Goal: Transaction & Acquisition: Purchase product/service

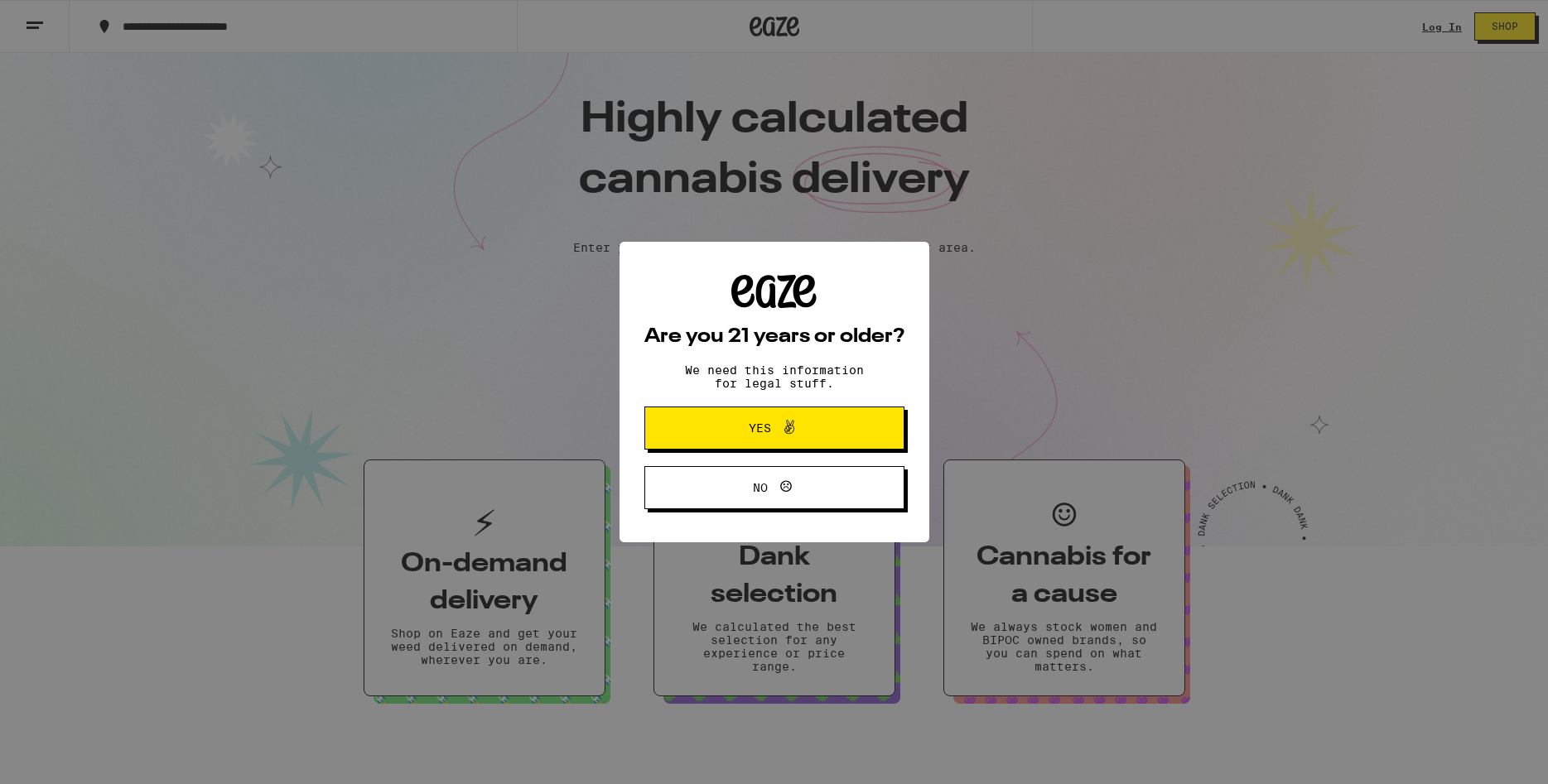
click at [1432, 32] on div "Are you 21 years or older? We need this information for legal stuff. Yes No" at bounding box center [774, 392] width 1548 height 784
click at [798, 425] on icon at bounding box center [789, 427] width 20 height 20
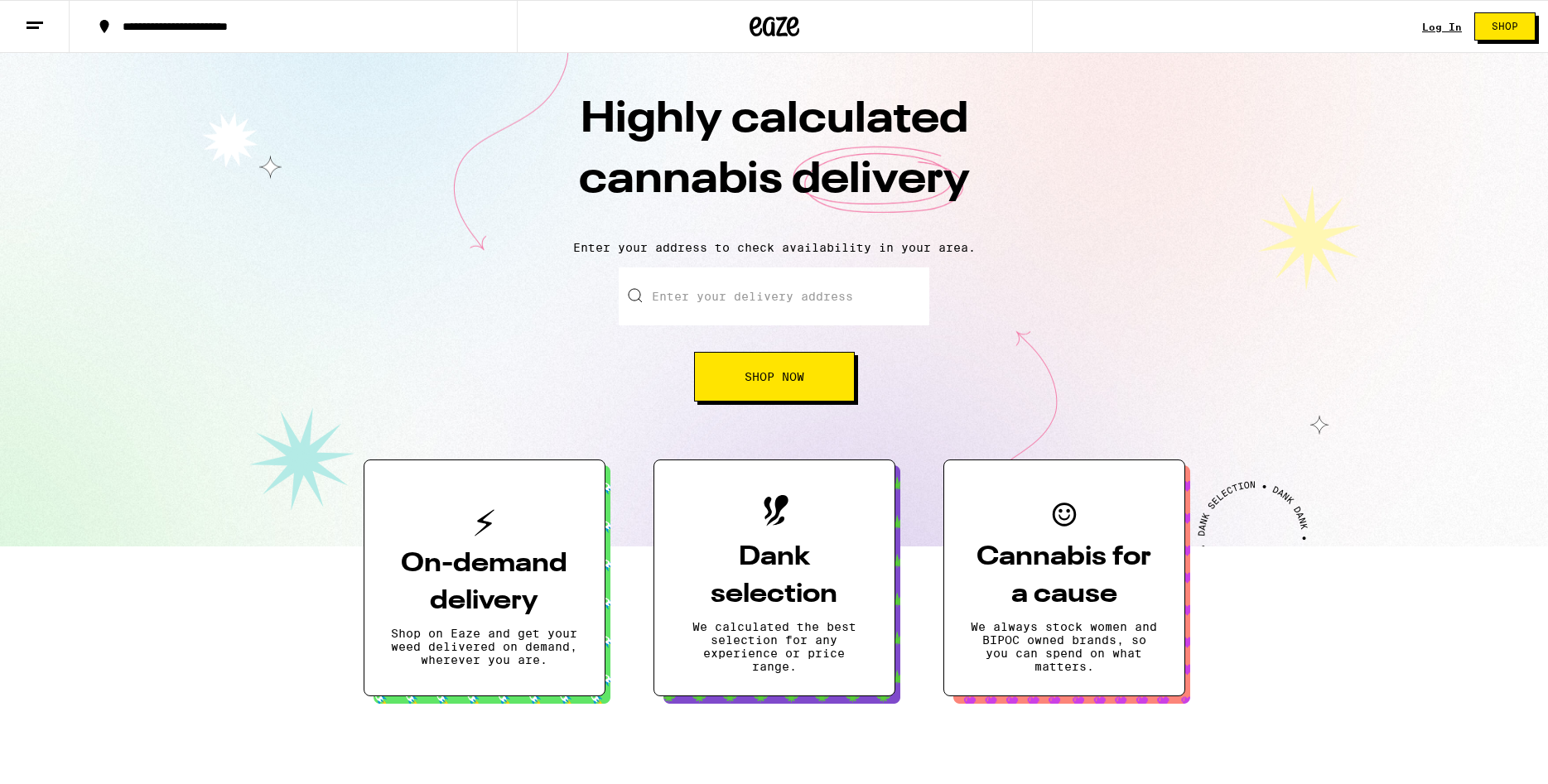
click at [1433, 30] on link "Log In" at bounding box center [1442, 27] width 40 height 11
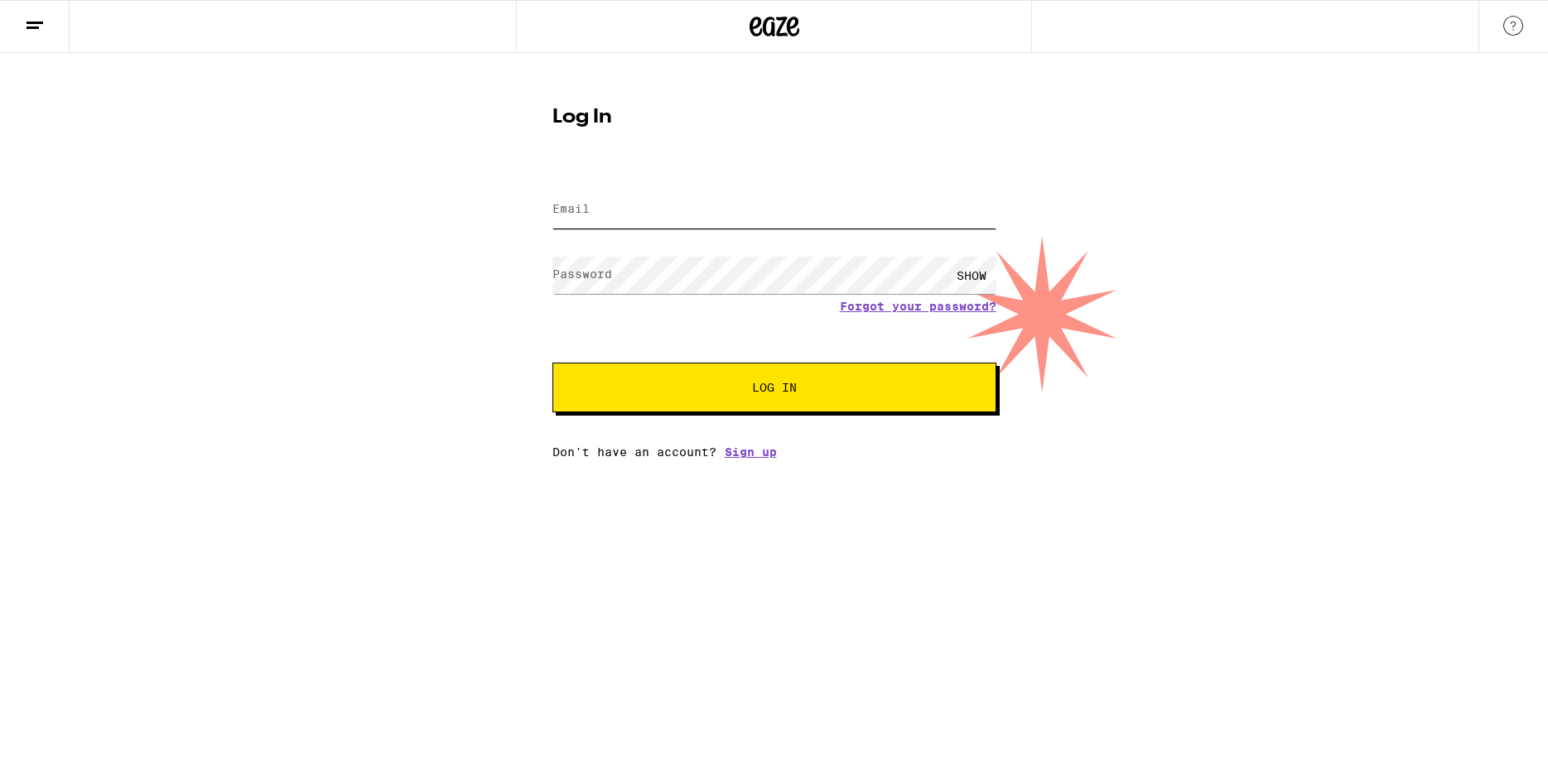
click at [641, 207] on input "Email" at bounding box center [774, 210] width 444 height 38
type input "[EMAIL_ADDRESS][DOMAIN_NAME]"
click at [702, 382] on button "Log In" at bounding box center [774, 387] width 444 height 49
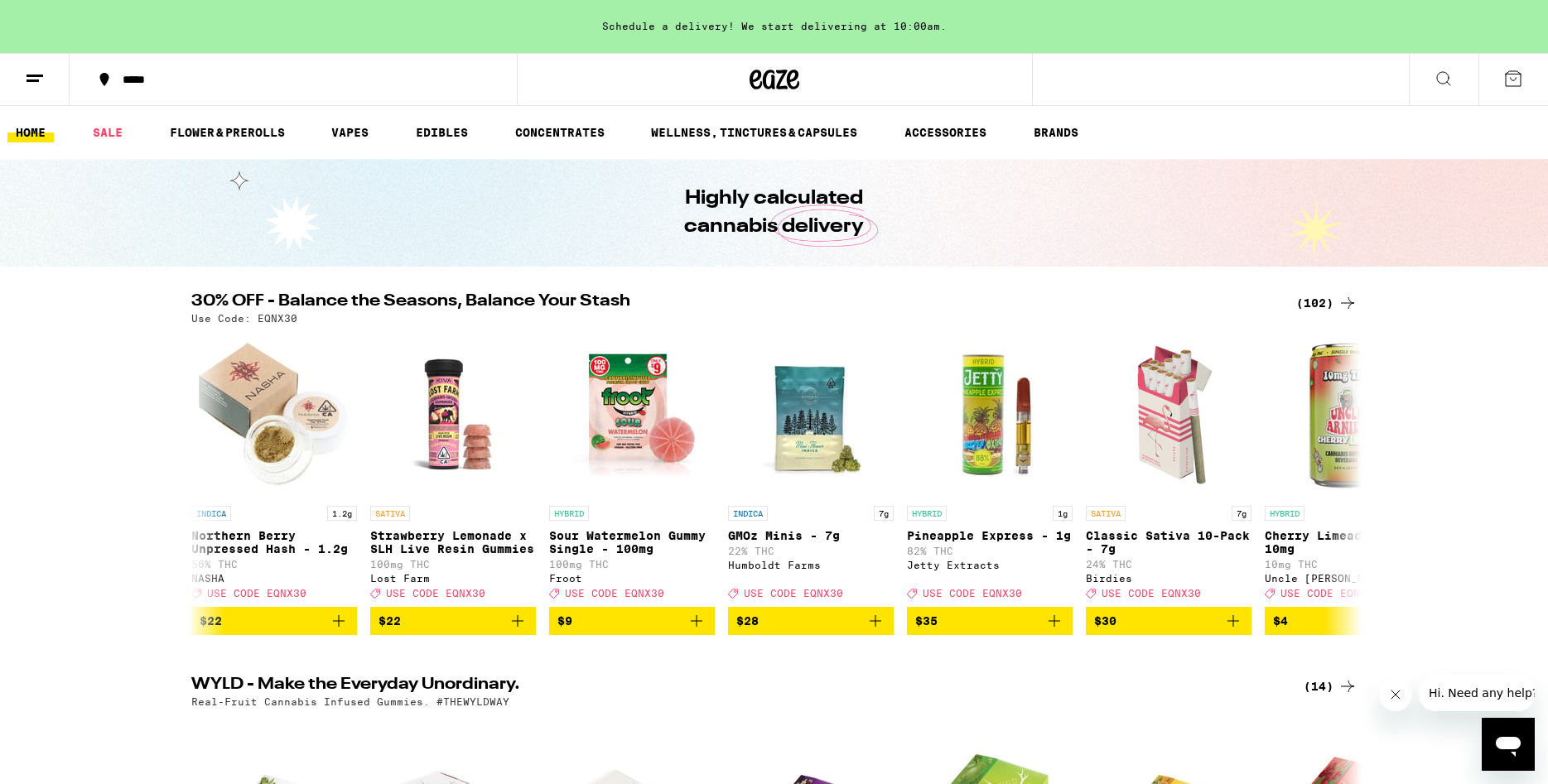
click at [170, 79] on div "*****" at bounding box center [304, 79] width 378 height 12
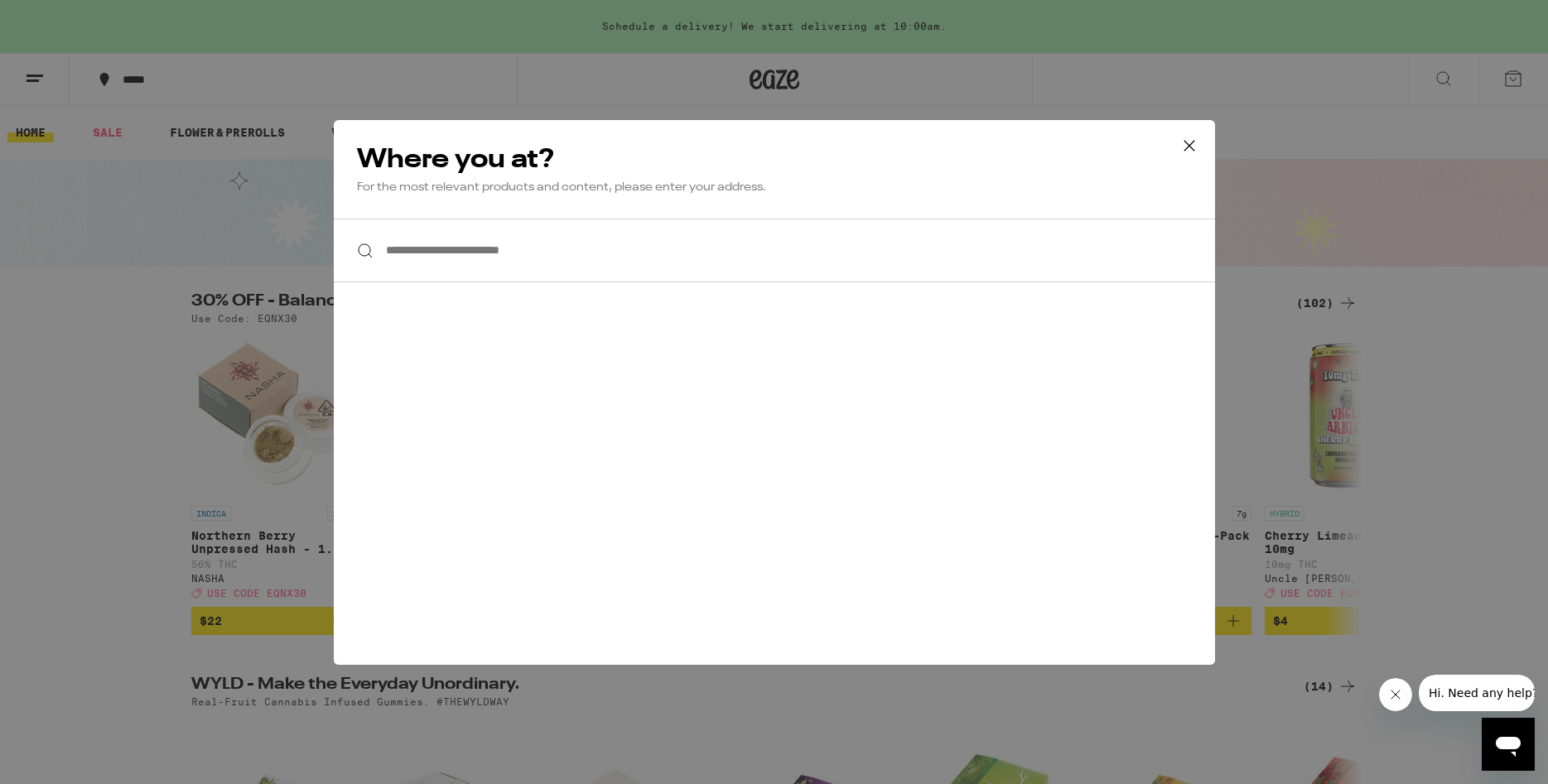
click at [502, 254] on input "**********" at bounding box center [774, 250] width 881 height 64
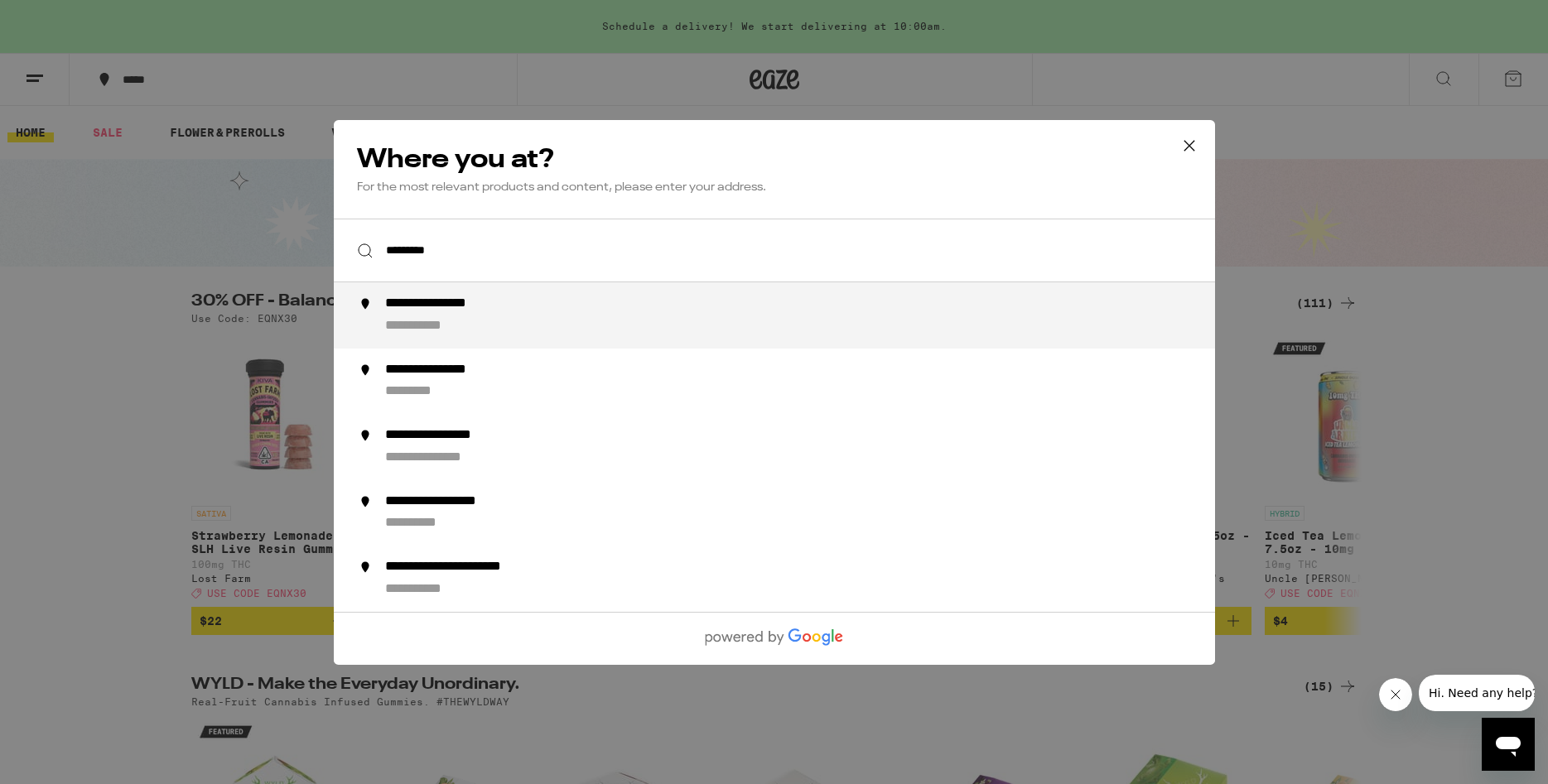
click at [538, 319] on div "**********" at bounding box center [806, 315] width 845 height 40
type input "**********"
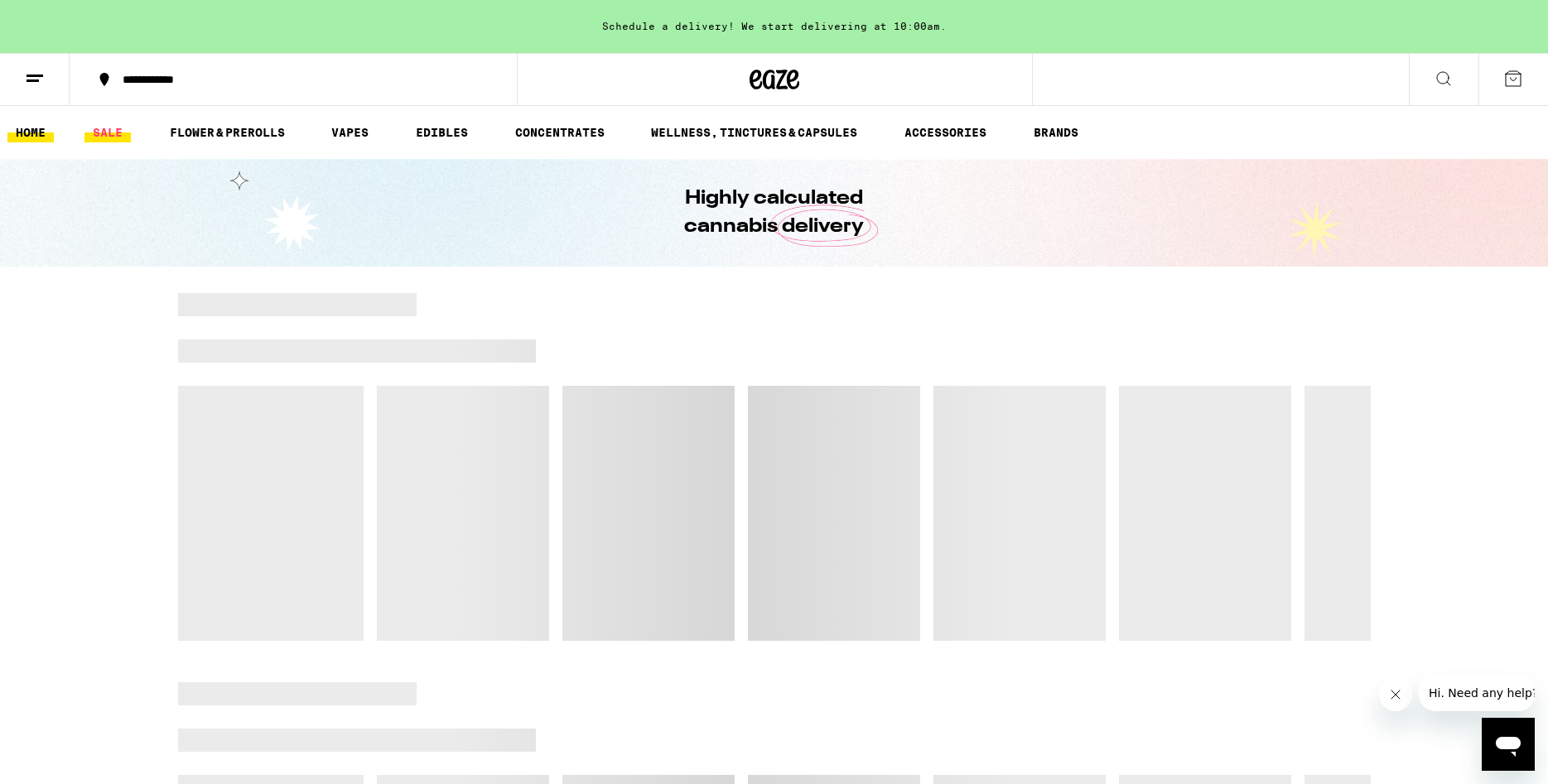
click at [120, 133] on link "SALE" at bounding box center [107, 133] width 46 height 20
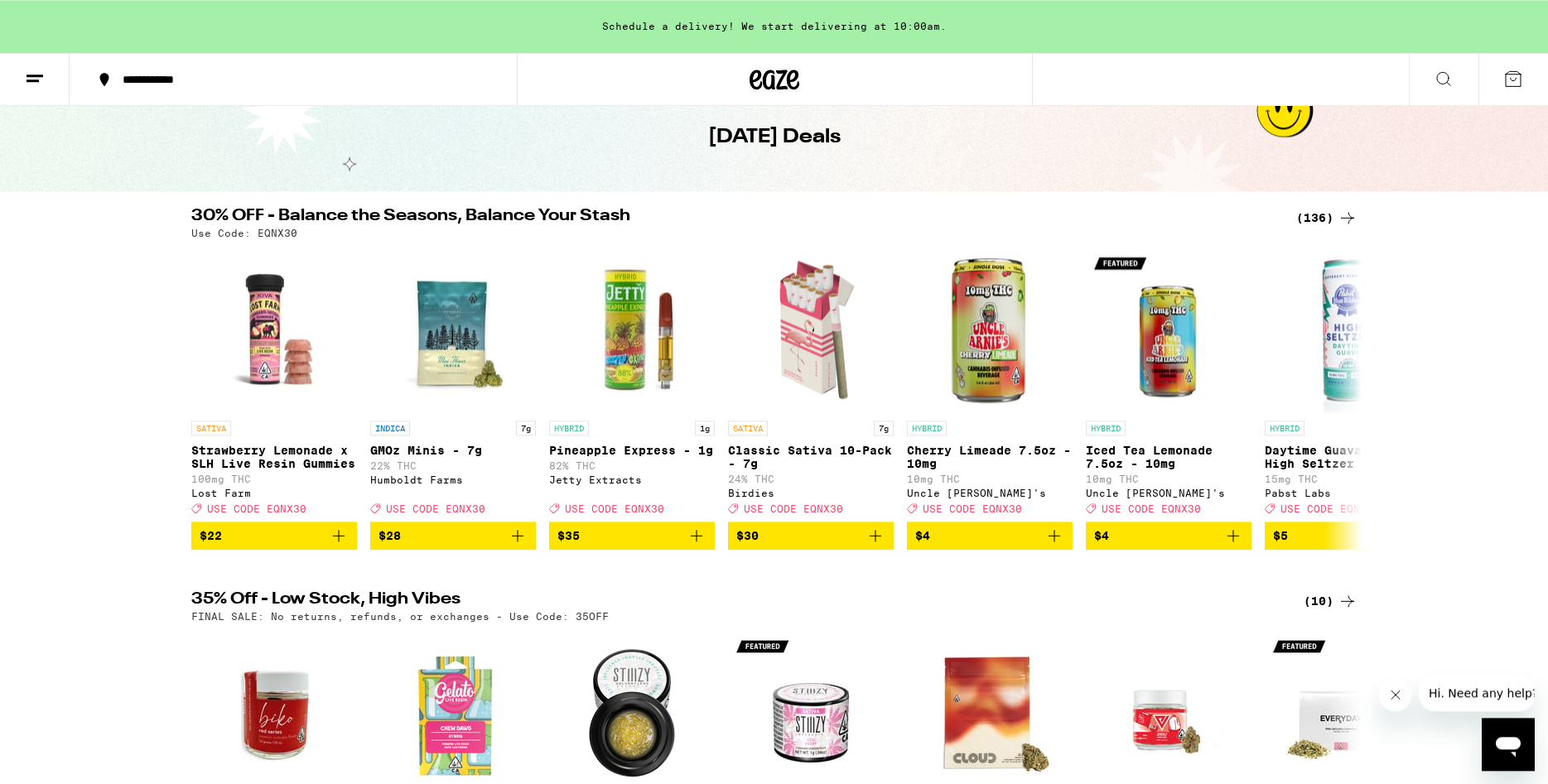
scroll to position [84, 0]
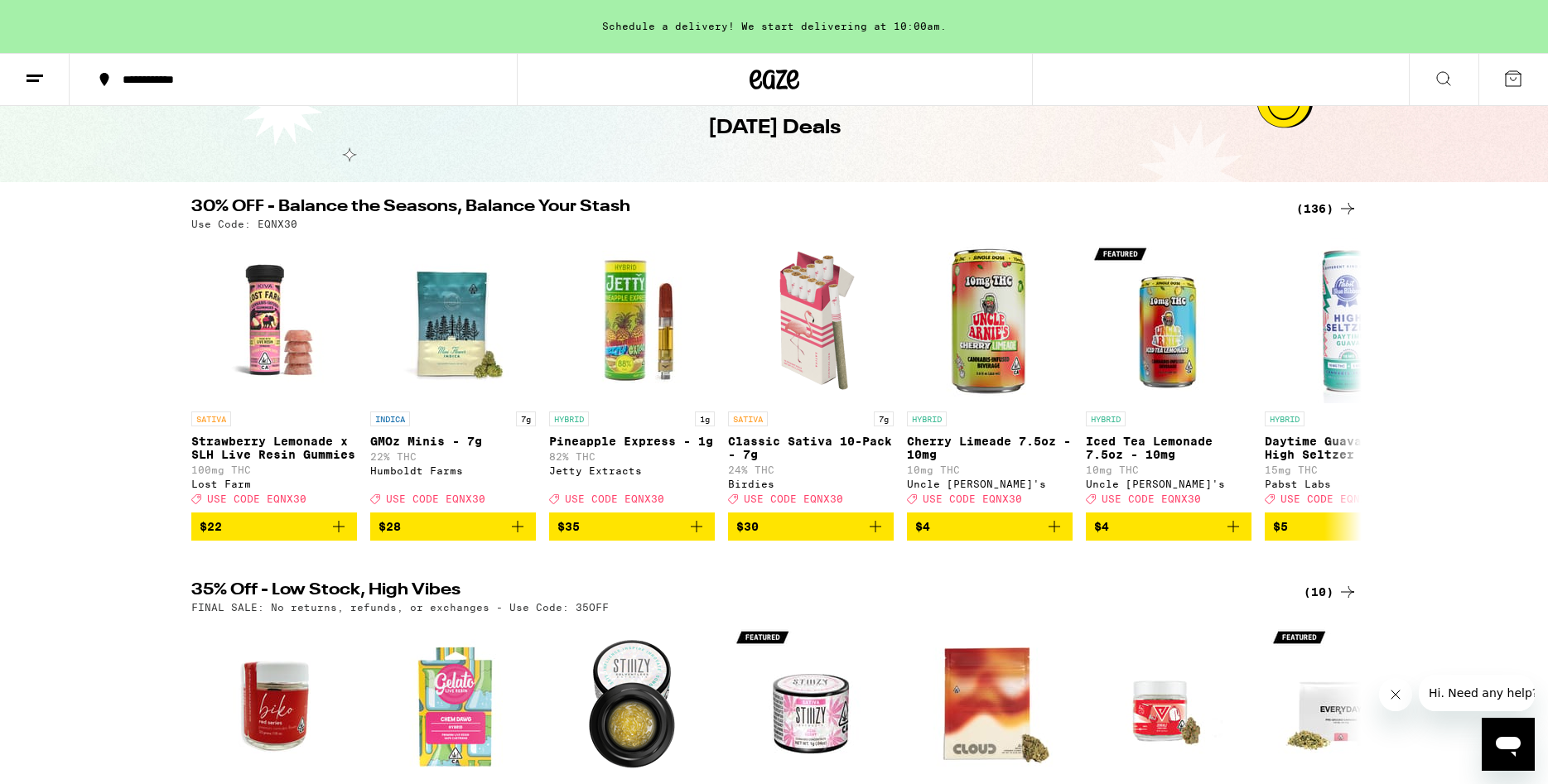
click at [1315, 208] on div "(136)" at bounding box center [1326, 209] width 61 height 20
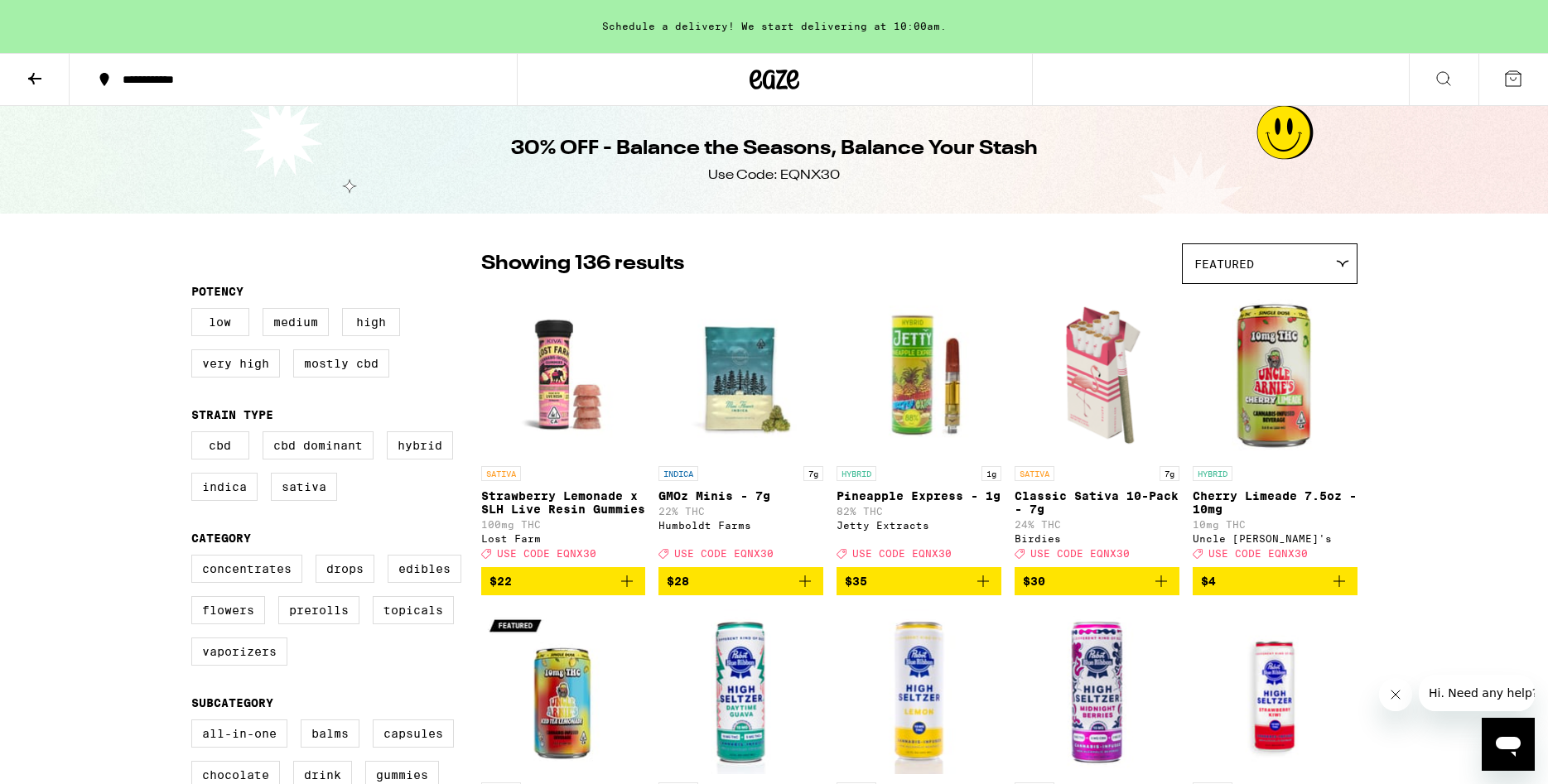
click at [1188, 261] on div "Featured" at bounding box center [1270, 263] width 174 height 39
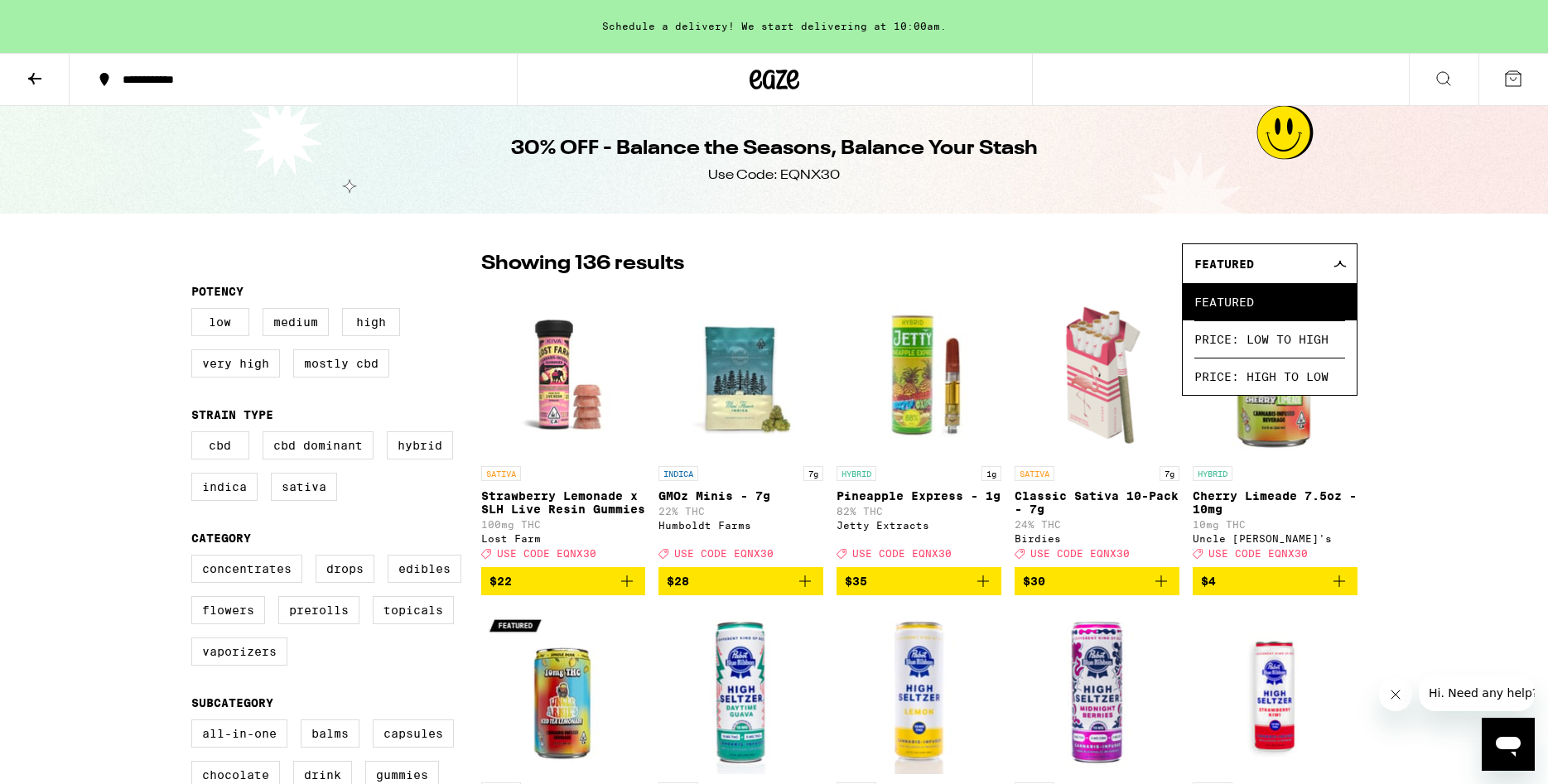
click at [1152, 257] on div "Showing 136 results Featured Featured Price: Low to High Price: High to Low" at bounding box center [919, 263] width 876 height 41
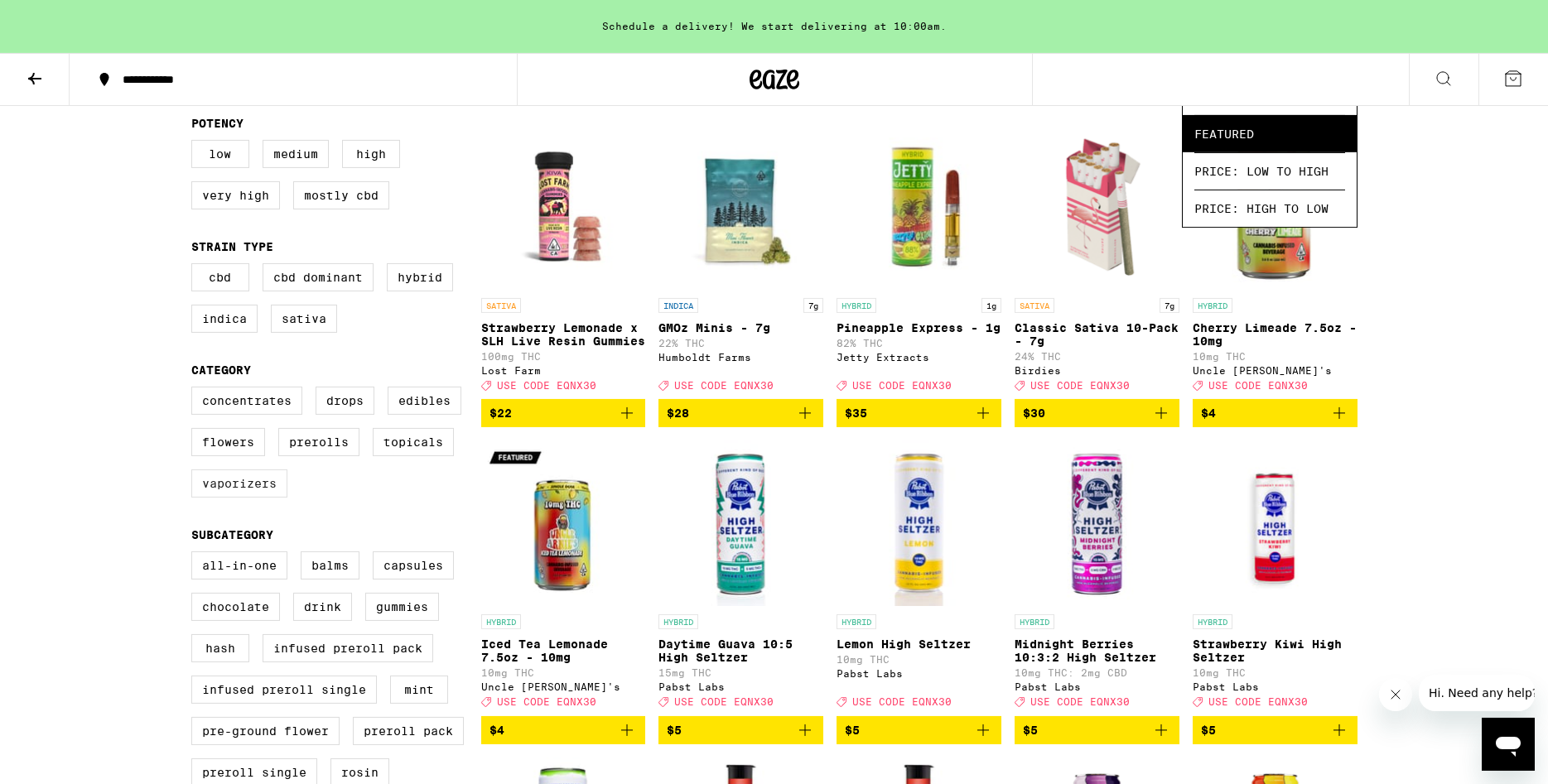
scroll to position [253, 0]
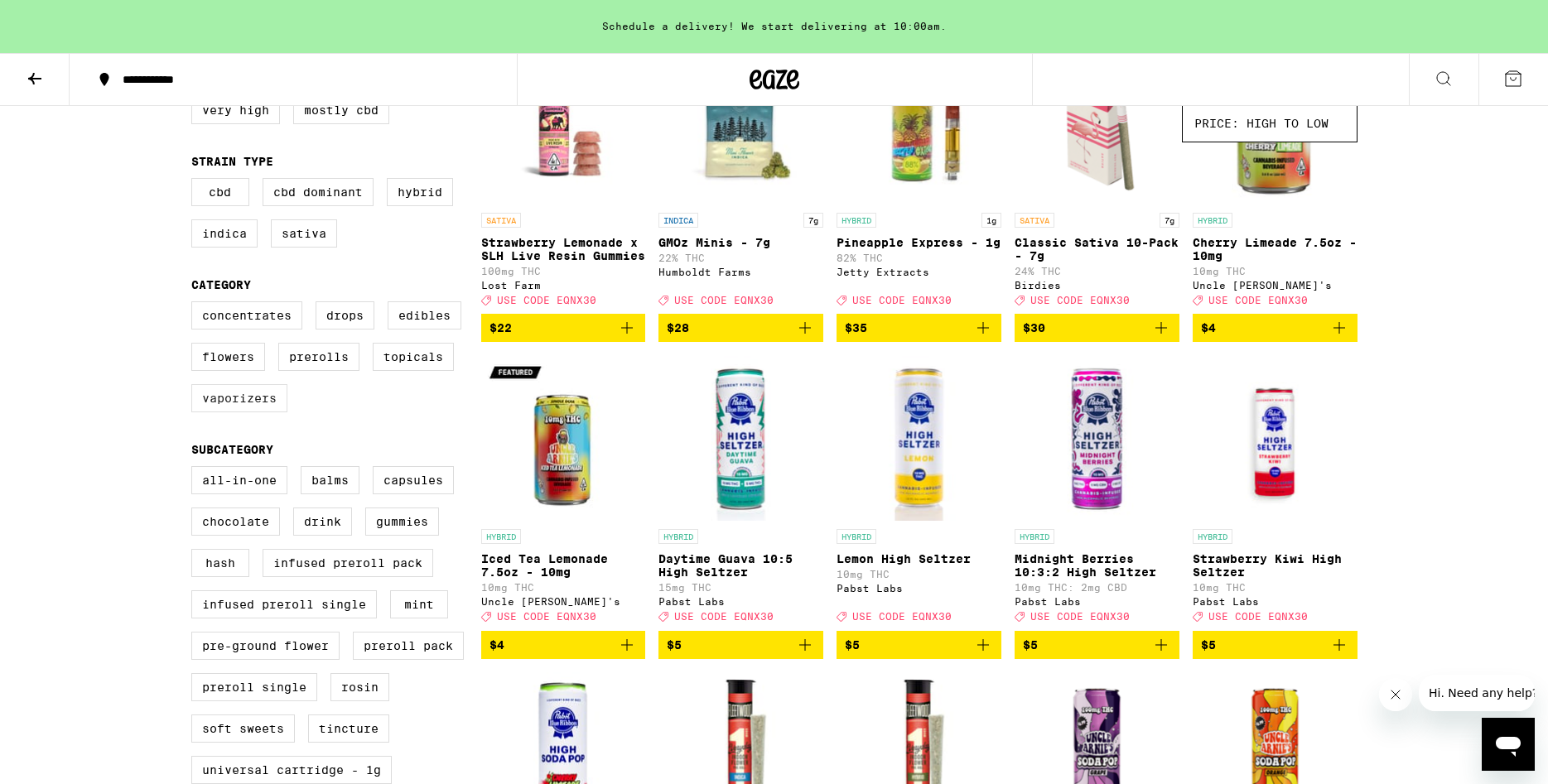
click at [250, 412] on label "Vaporizers" at bounding box center [239, 398] width 96 height 28
click at [196, 304] on input "Vaporizers" at bounding box center [195, 303] width 1 height 1
checkbox input "true"
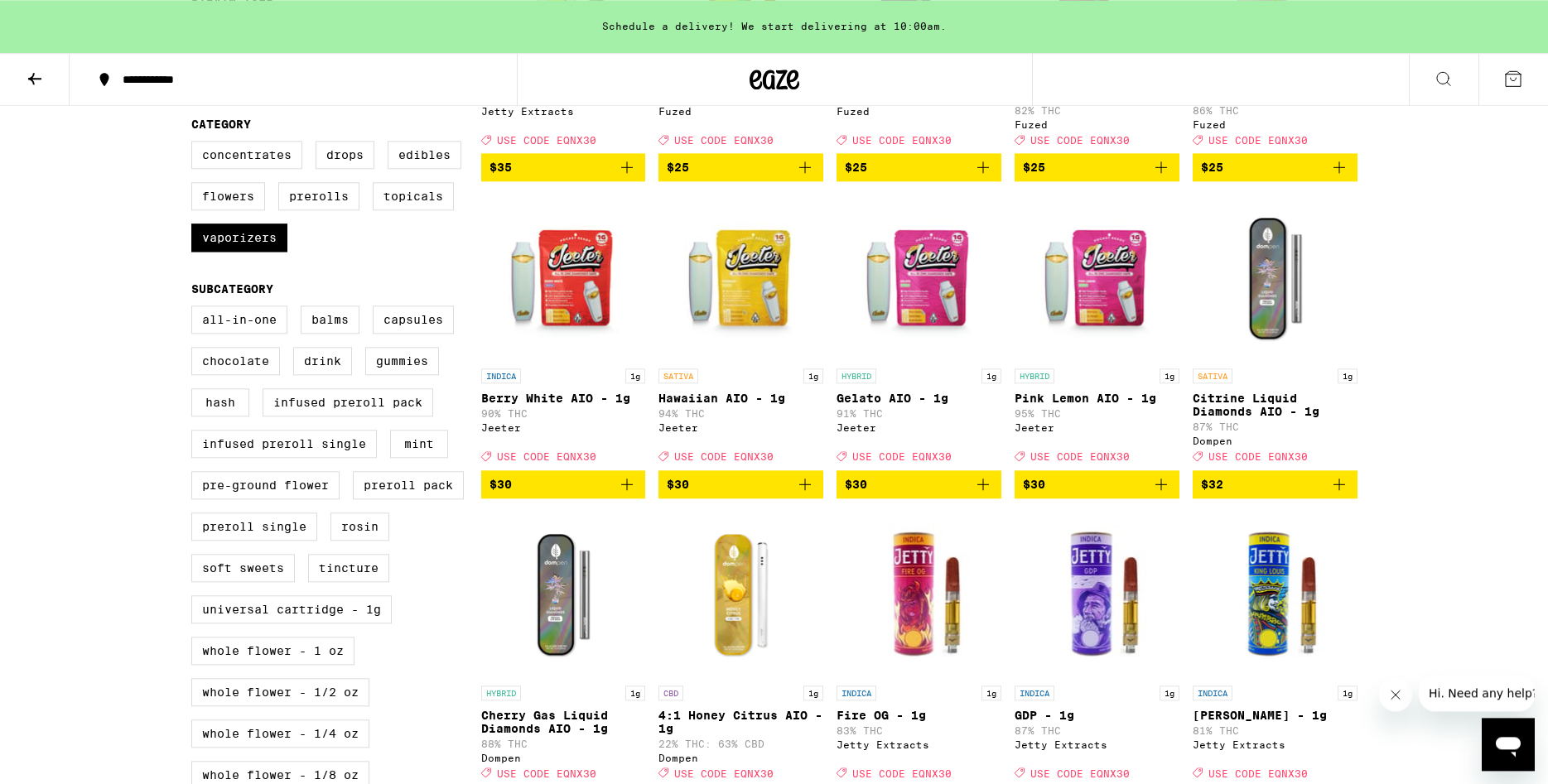
scroll to position [422, 0]
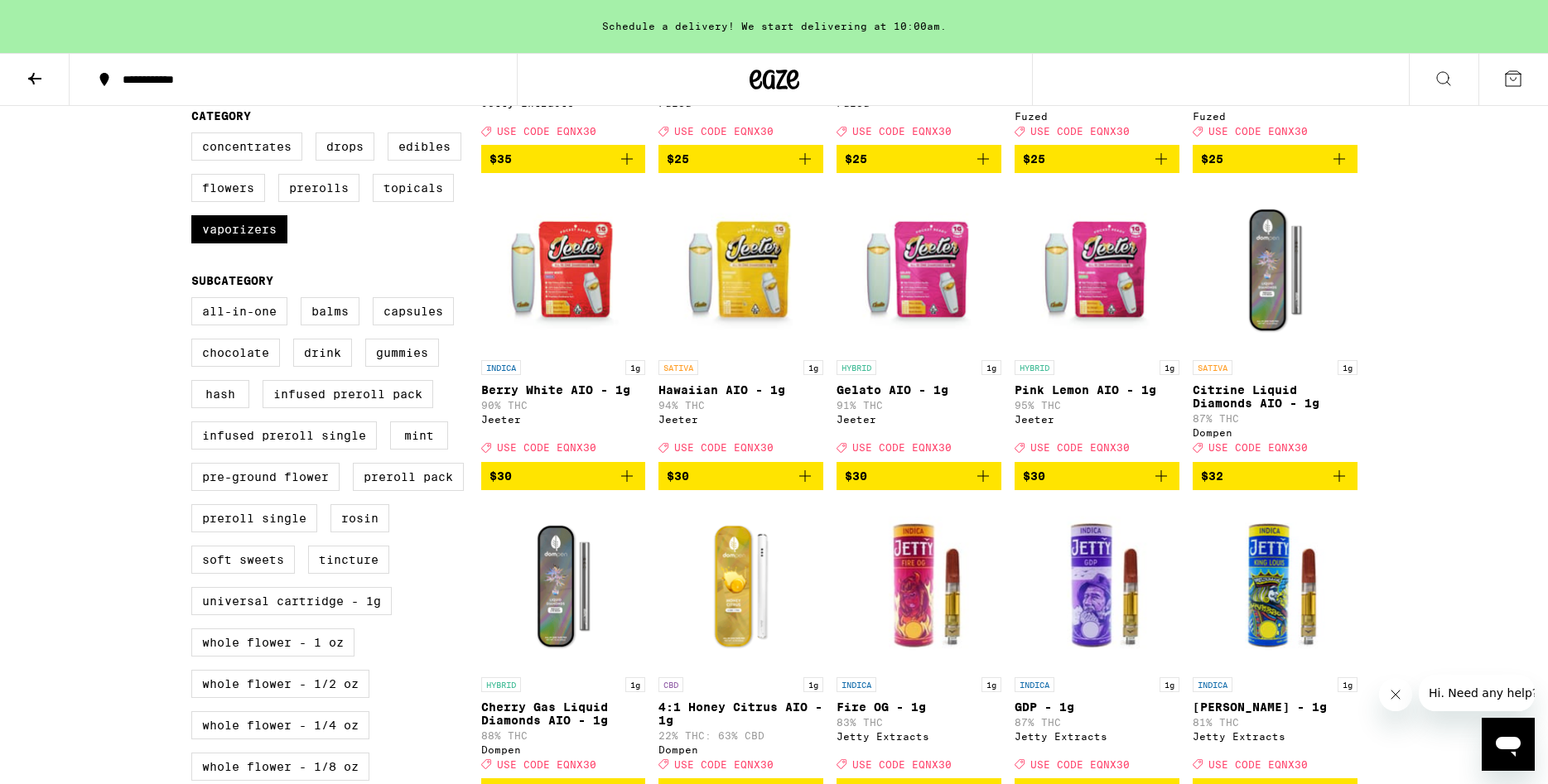
click at [589, 486] on span "$30" at bounding box center [563, 476] width 148 height 20
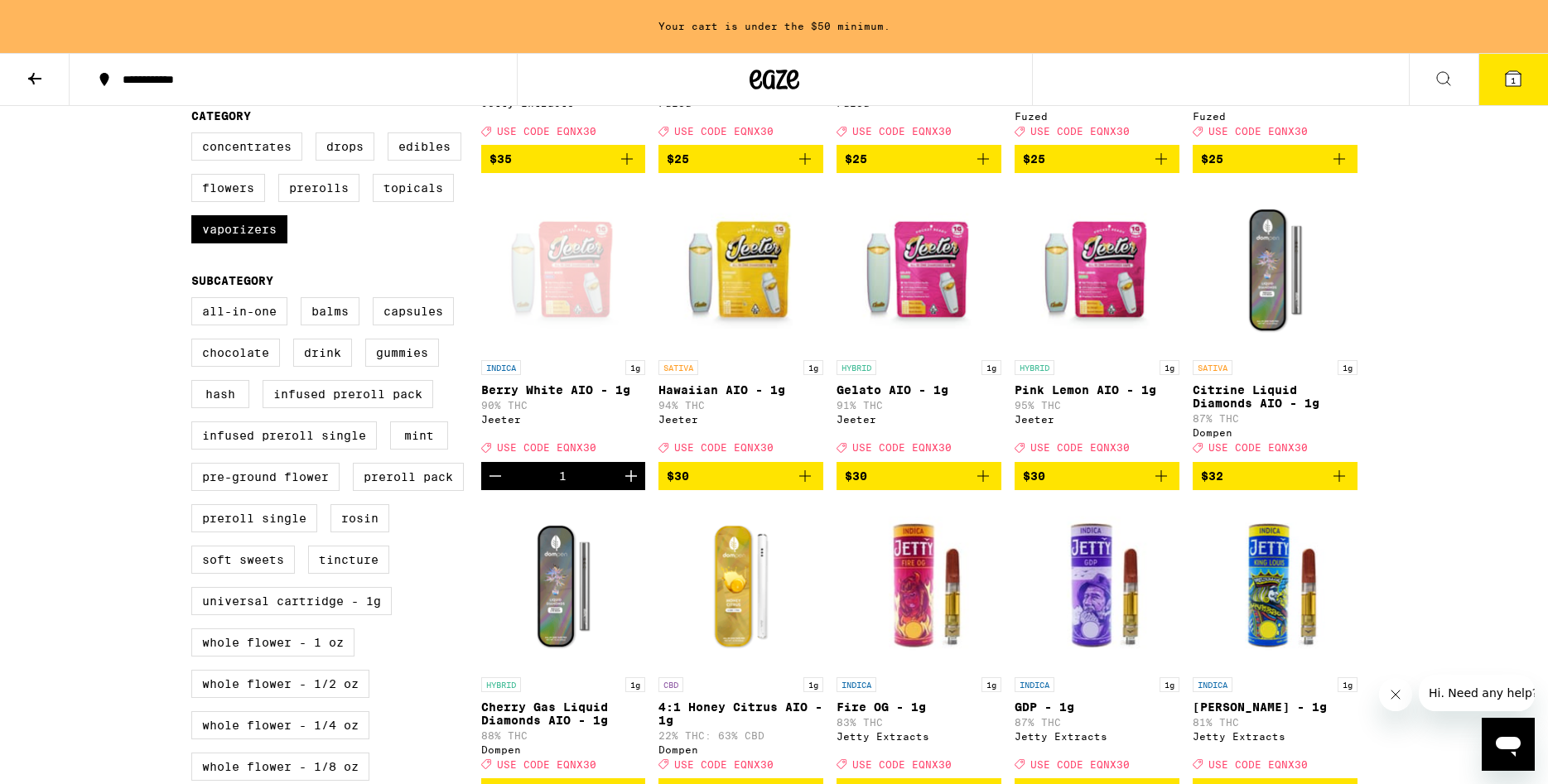
click at [693, 486] on span "$30" at bounding box center [740, 476] width 148 height 20
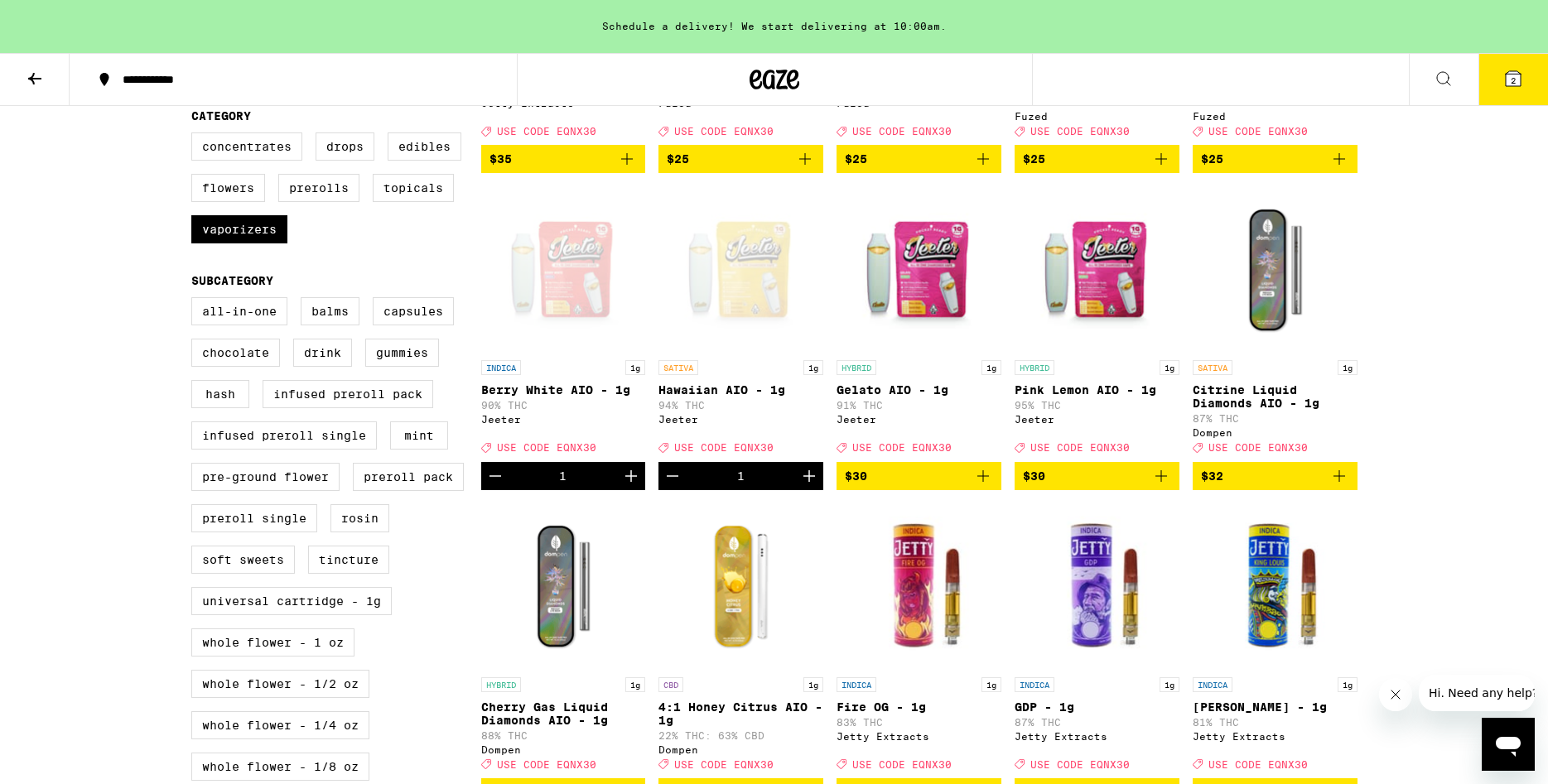
click at [886, 486] on span "$30" at bounding box center [918, 476] width 148 height 20
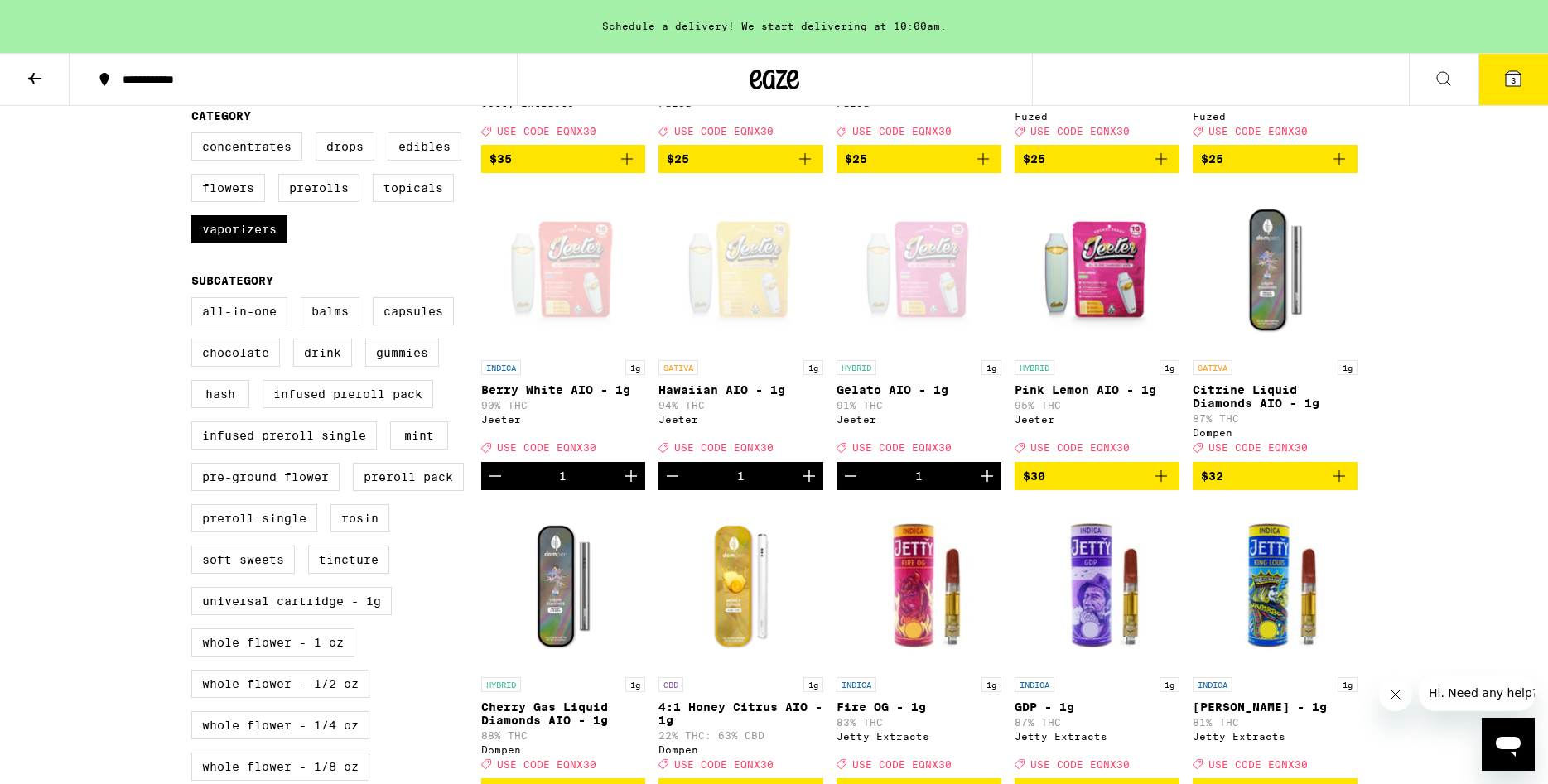
drag, startPoint x: 774, startPoint y: 466, endPoint x: 718, endPoint y: 464, distance: 56.0
click at [434, 572] on div "All-In-One Balms Capsules Chocolate Drink Gummies Hash Infused Preroll Pack Inf…" at bounding box center [336, 545] width 290 height 496
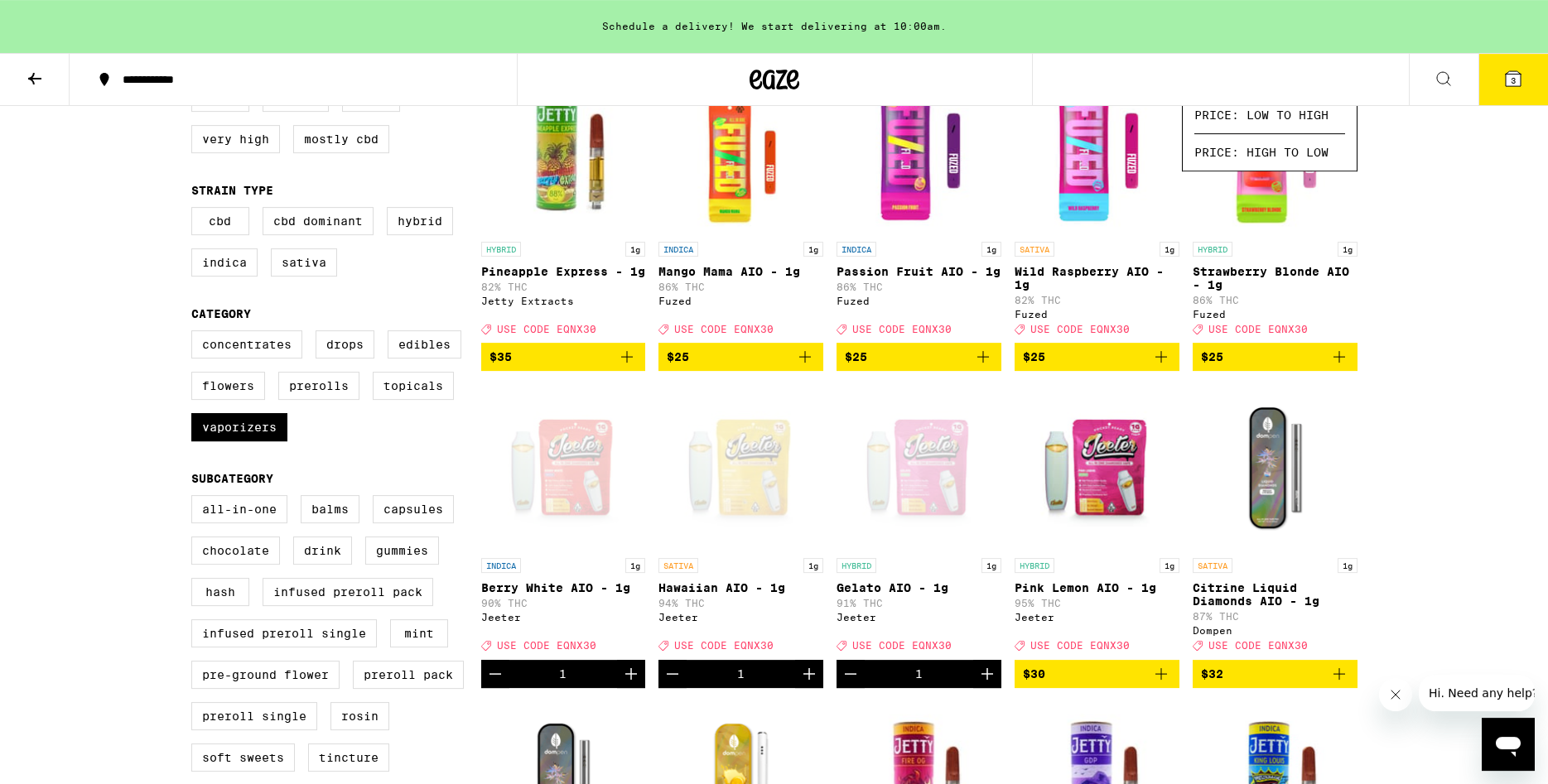
scroll to position [0, 0]
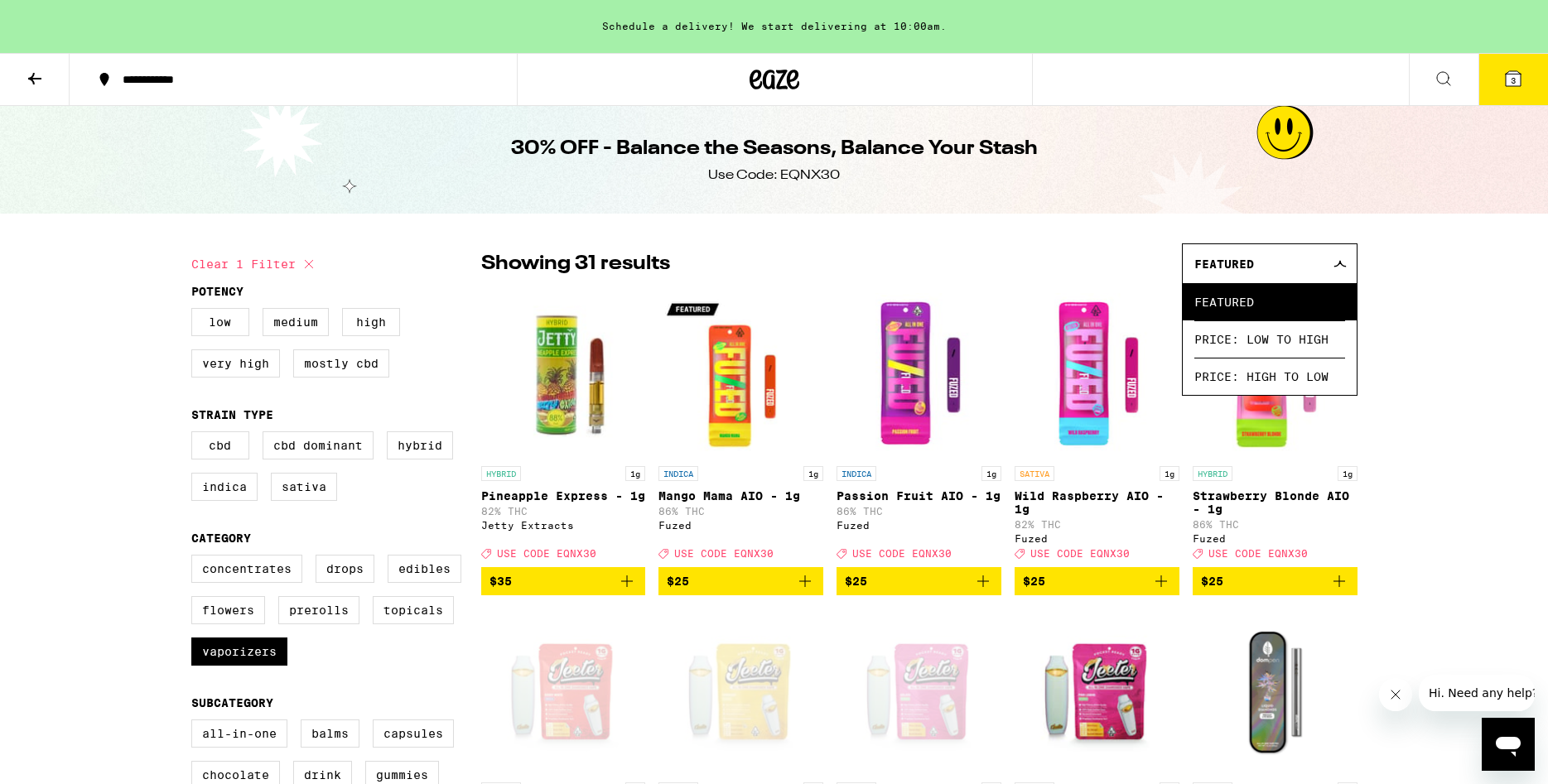
click at [1512, 75] on span "3" at bounding box center [1513, 80] width 5 height 10
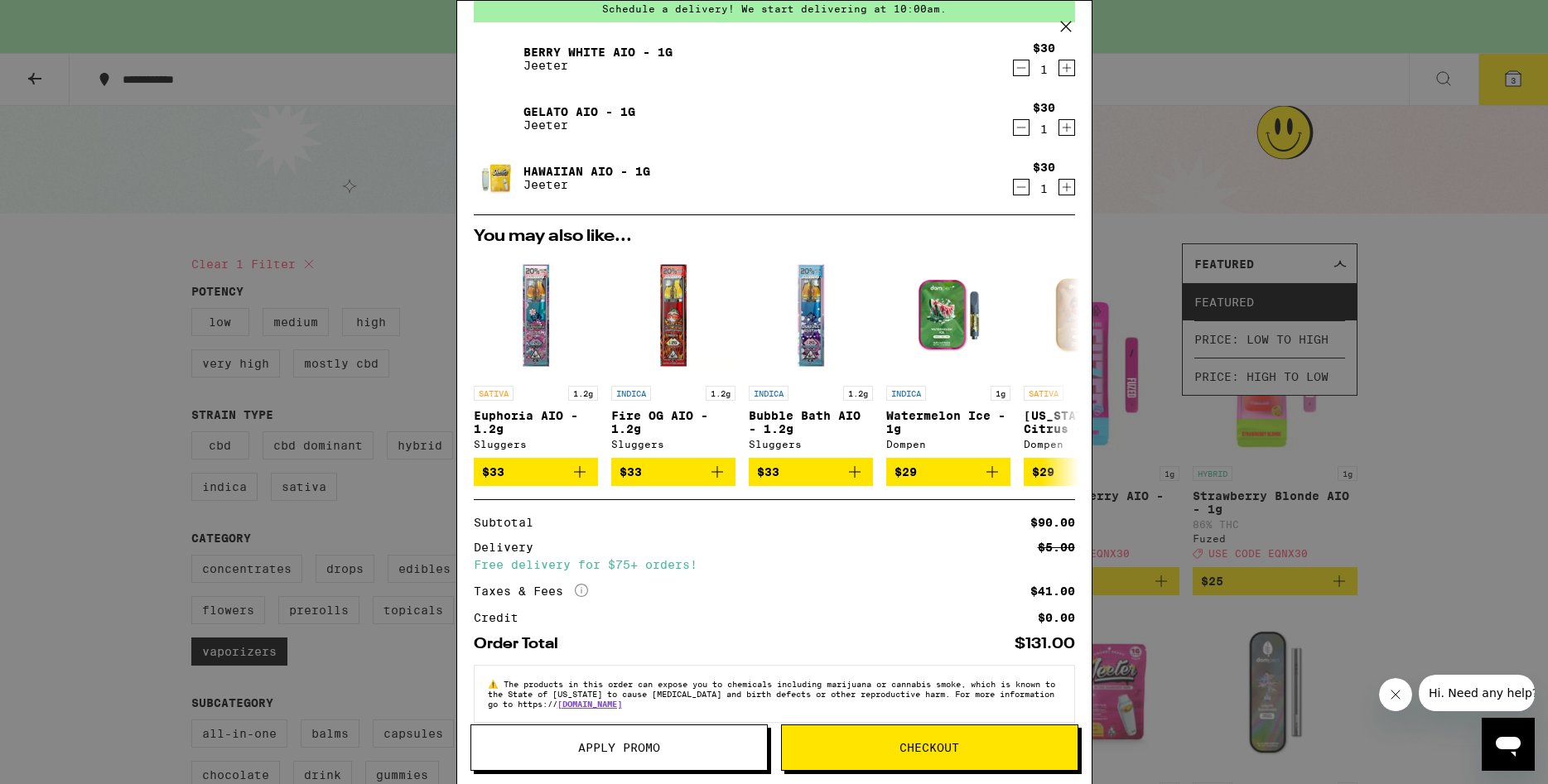
scroll to position [106, 0]
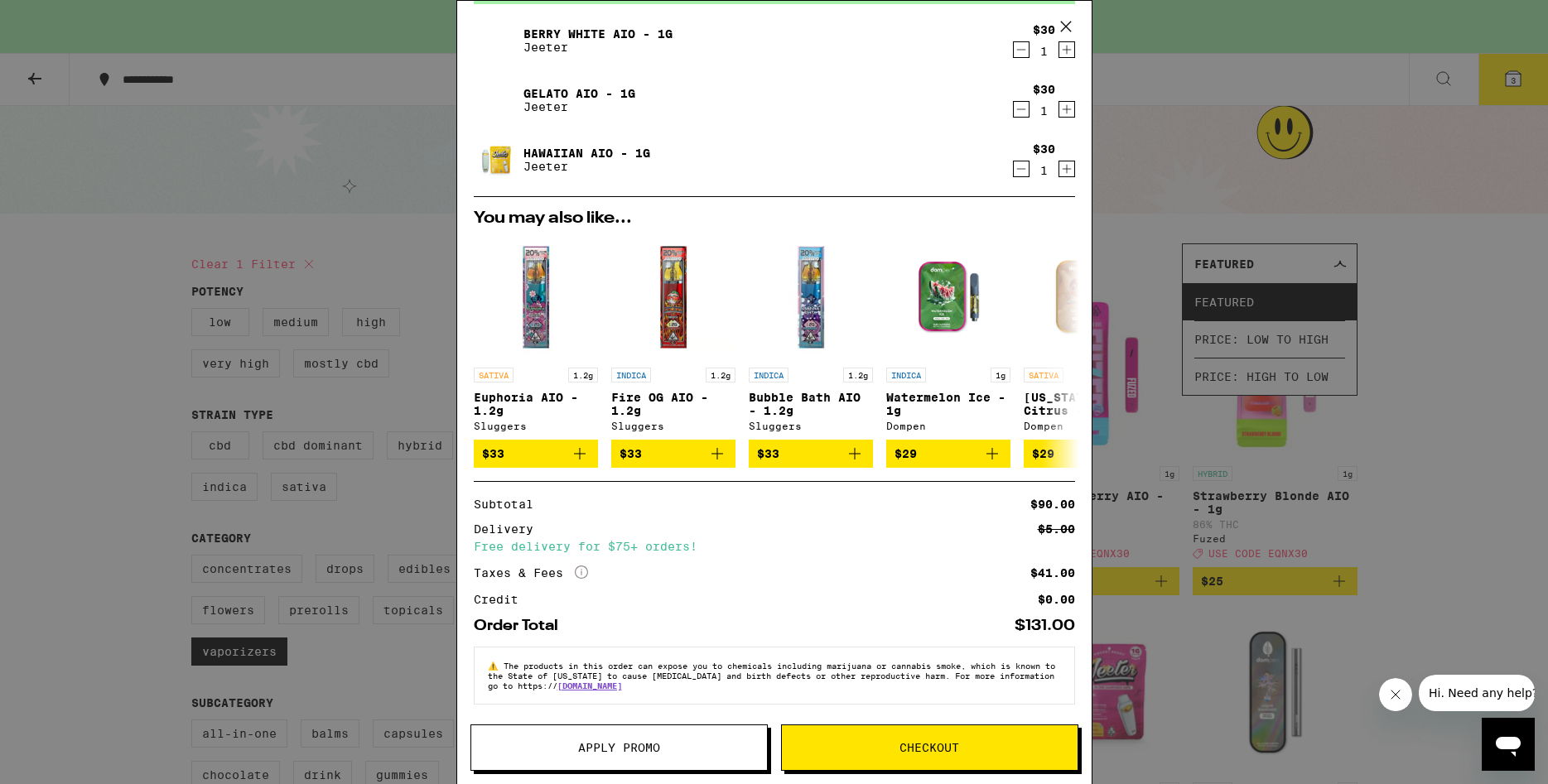
click at [597, 753] on span "Apply Promo" at bounding box center [619, 747] width 82 height 12
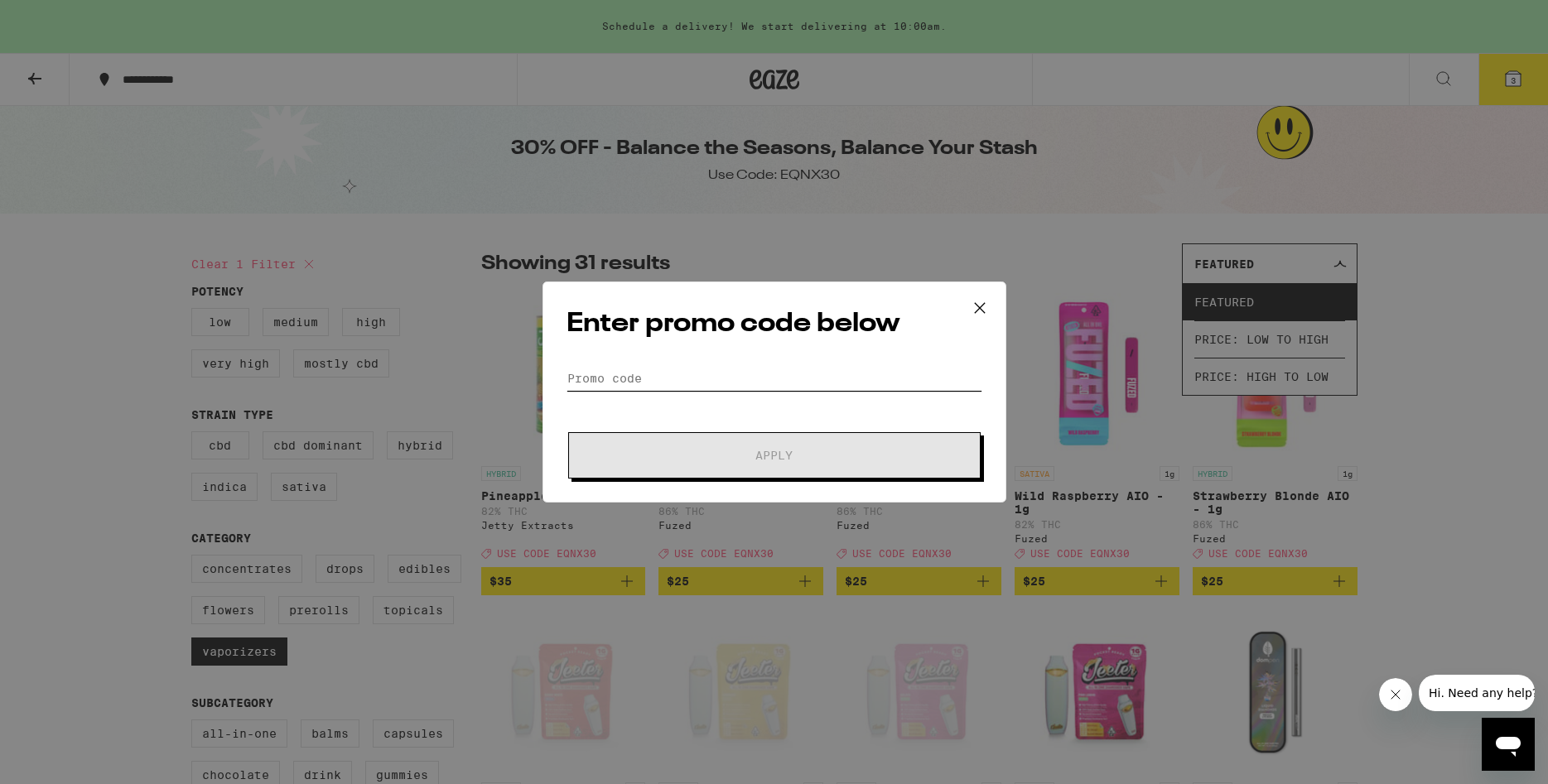
click at [615, 384] on input "Promo Code" at bounding box center [774, 379] width 416 height 25
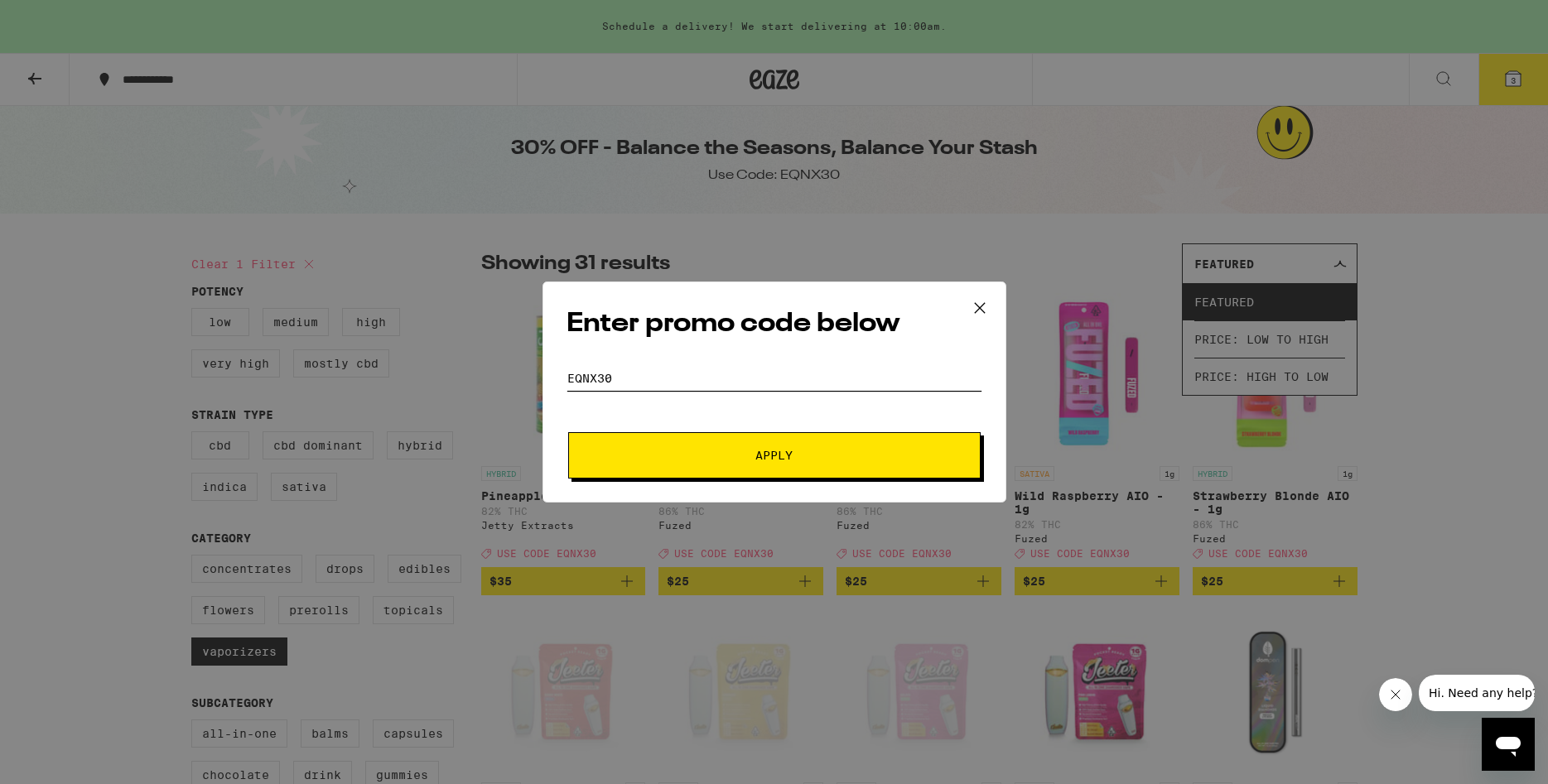
type input "eqnx30"
click at [742, 451] on span "Apply" at bounding box center [774, 456] width 298 height 12
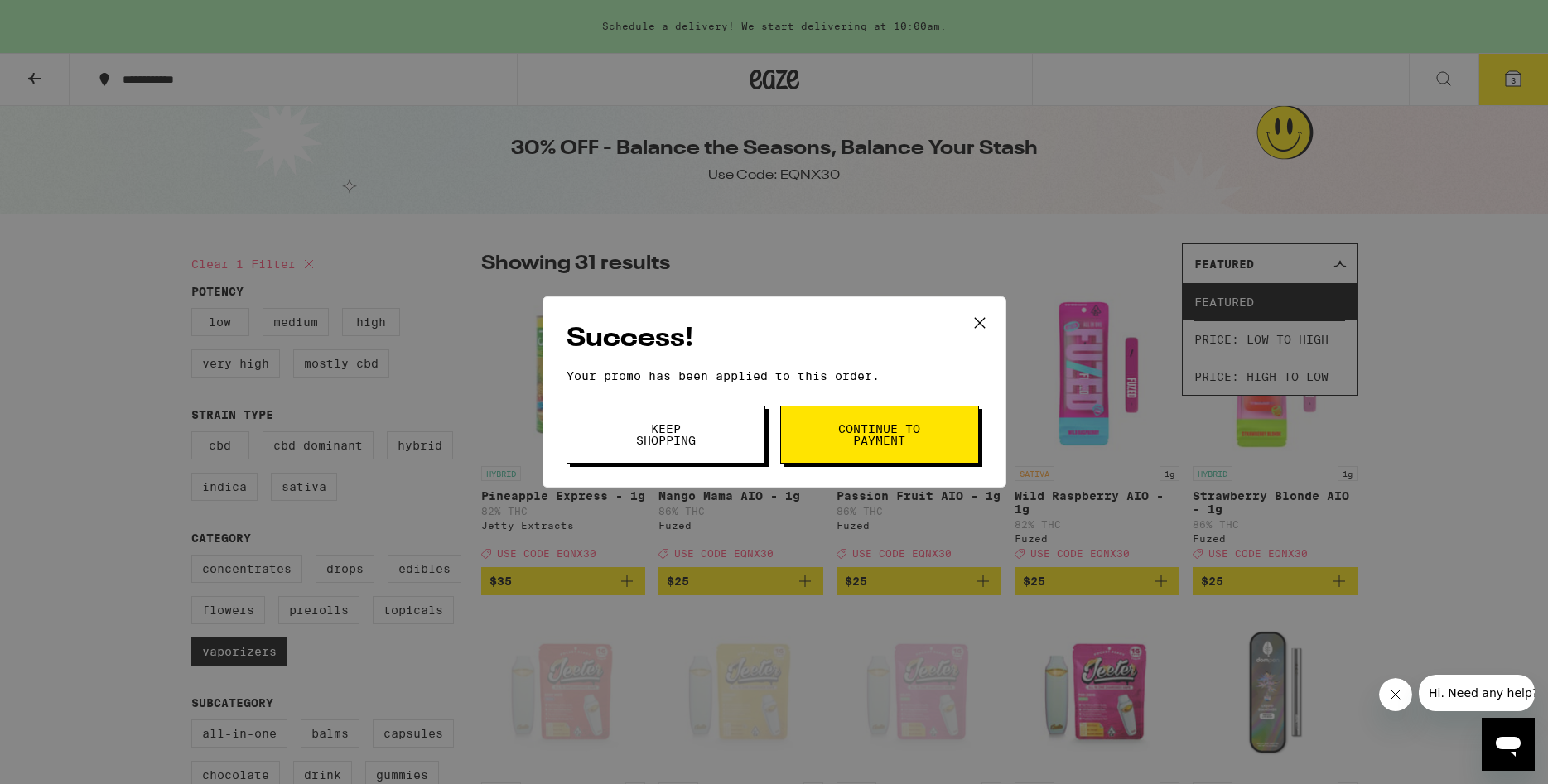
click at [816, 443] on button "Continue to payment" at bounding box center [880, 434] width 199 height 58
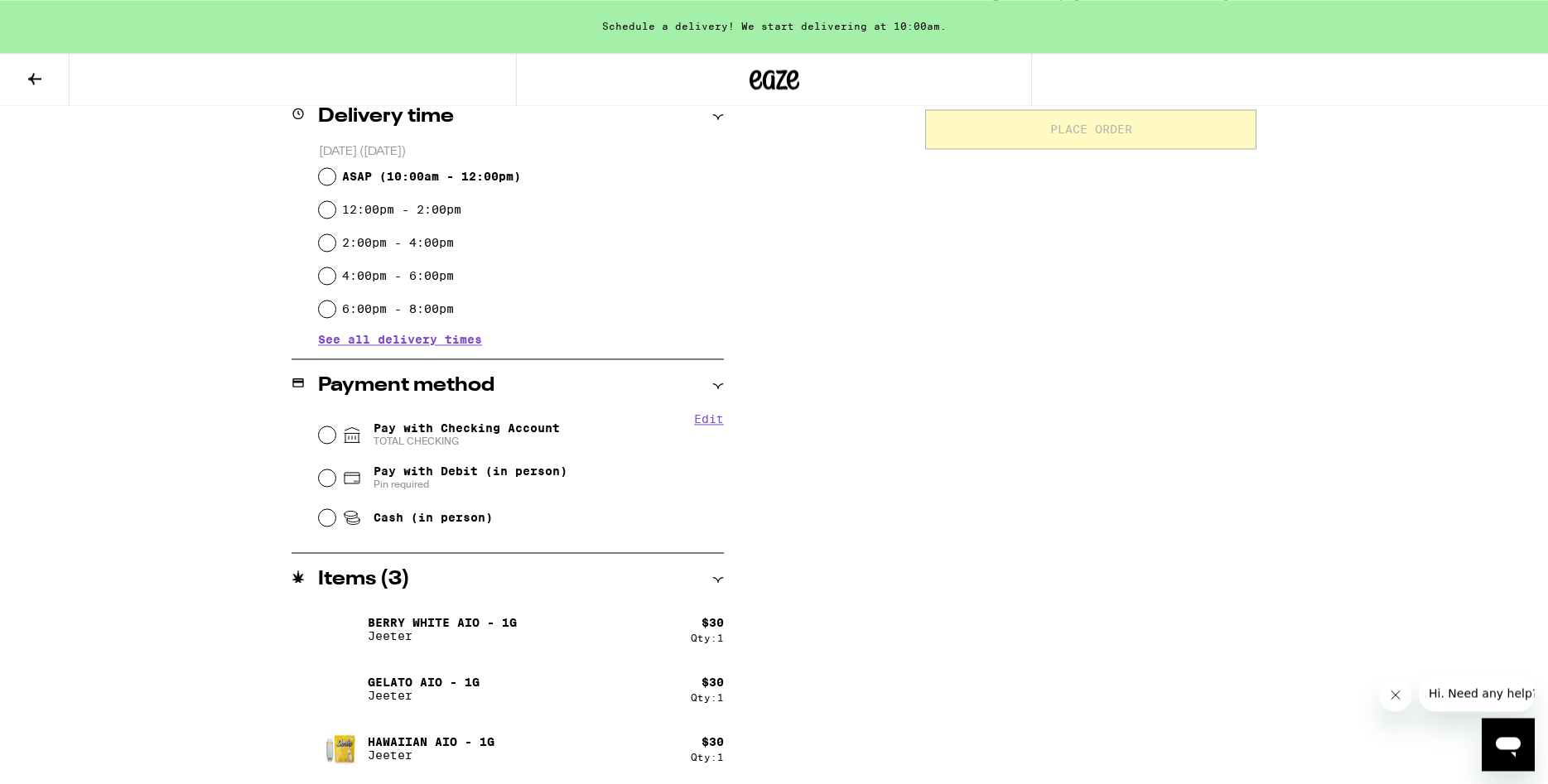
scroll to position [425, 0]
click at [332, 175] on input "ASAP ( 10:00am - 12:00pm )" at bounding box center [327, 175] width 17 height 17
radio input "true"
click at [342, 432] on div "Pay with Checking Account TOTAL CHECKING" at bounding box center [521, 432] width 405 height 43
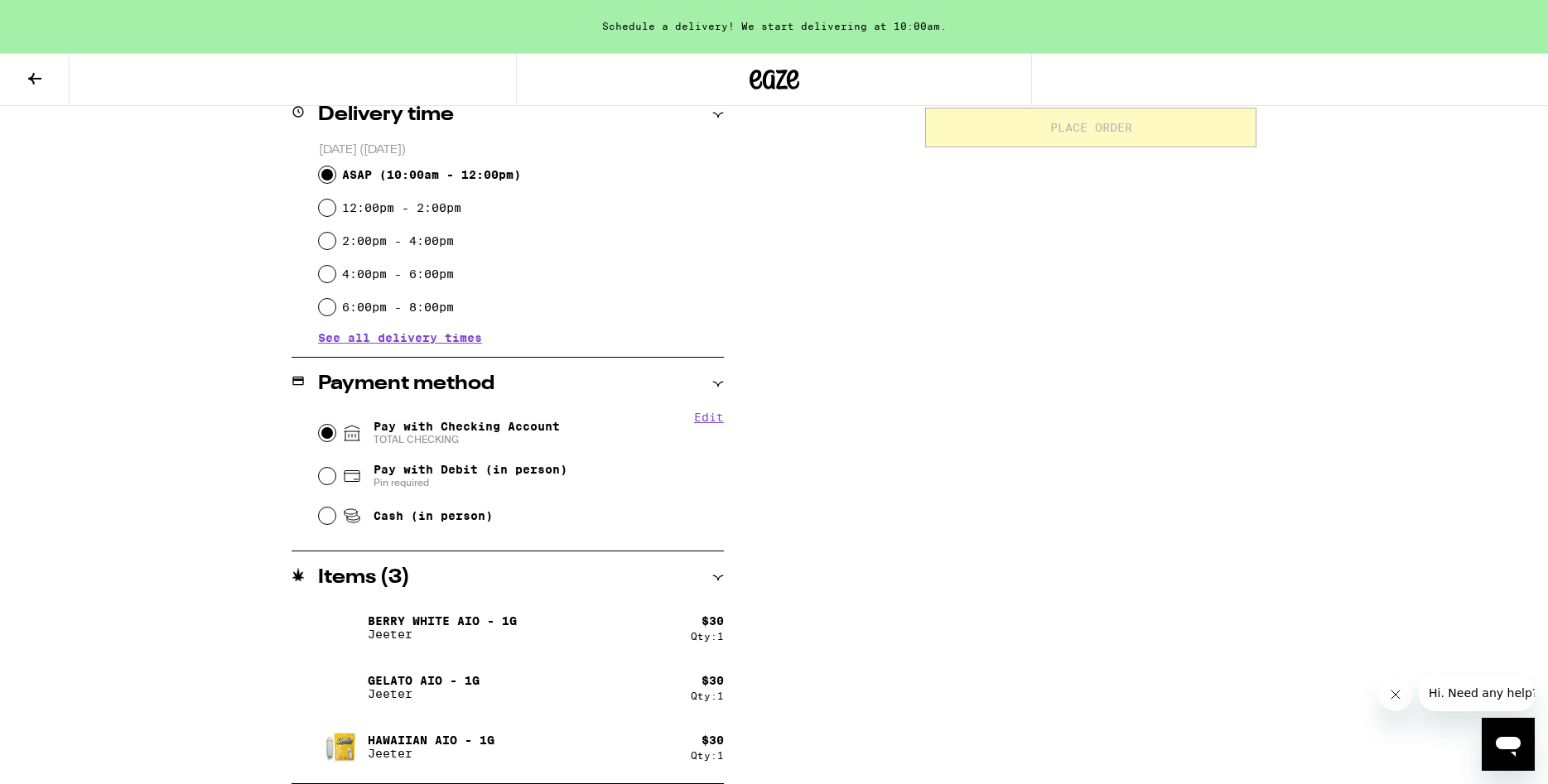
click at [329, 434] on input "Pay with Checking Account TOTAL CHECKING" at bounding box center [327, 433] width 17 height 17
radio input "true"
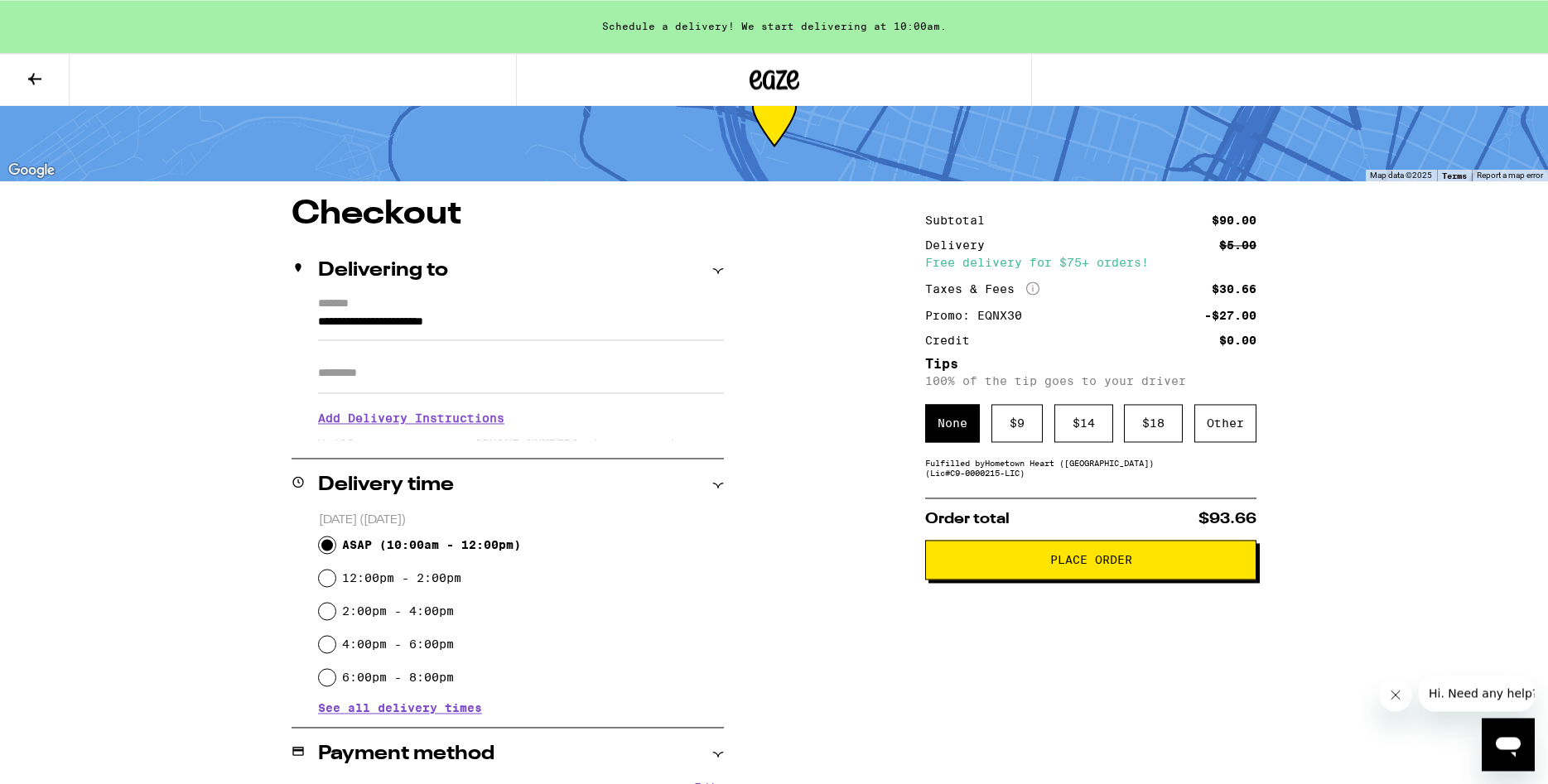
scroll to position [338, 0]
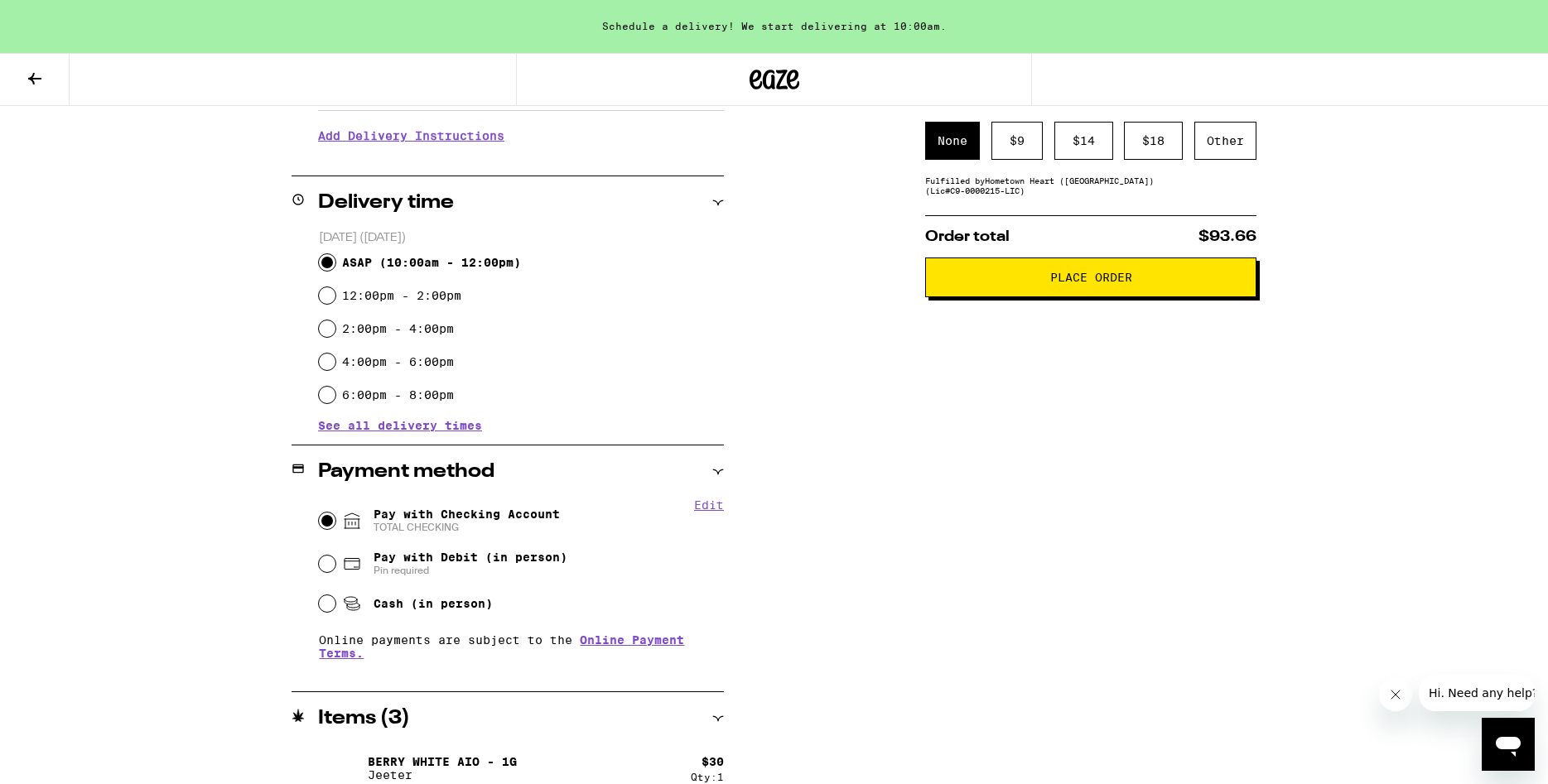
click at [1056, 283] on span "Place Order" at bounding box center [1091, 277] width 82 height 12
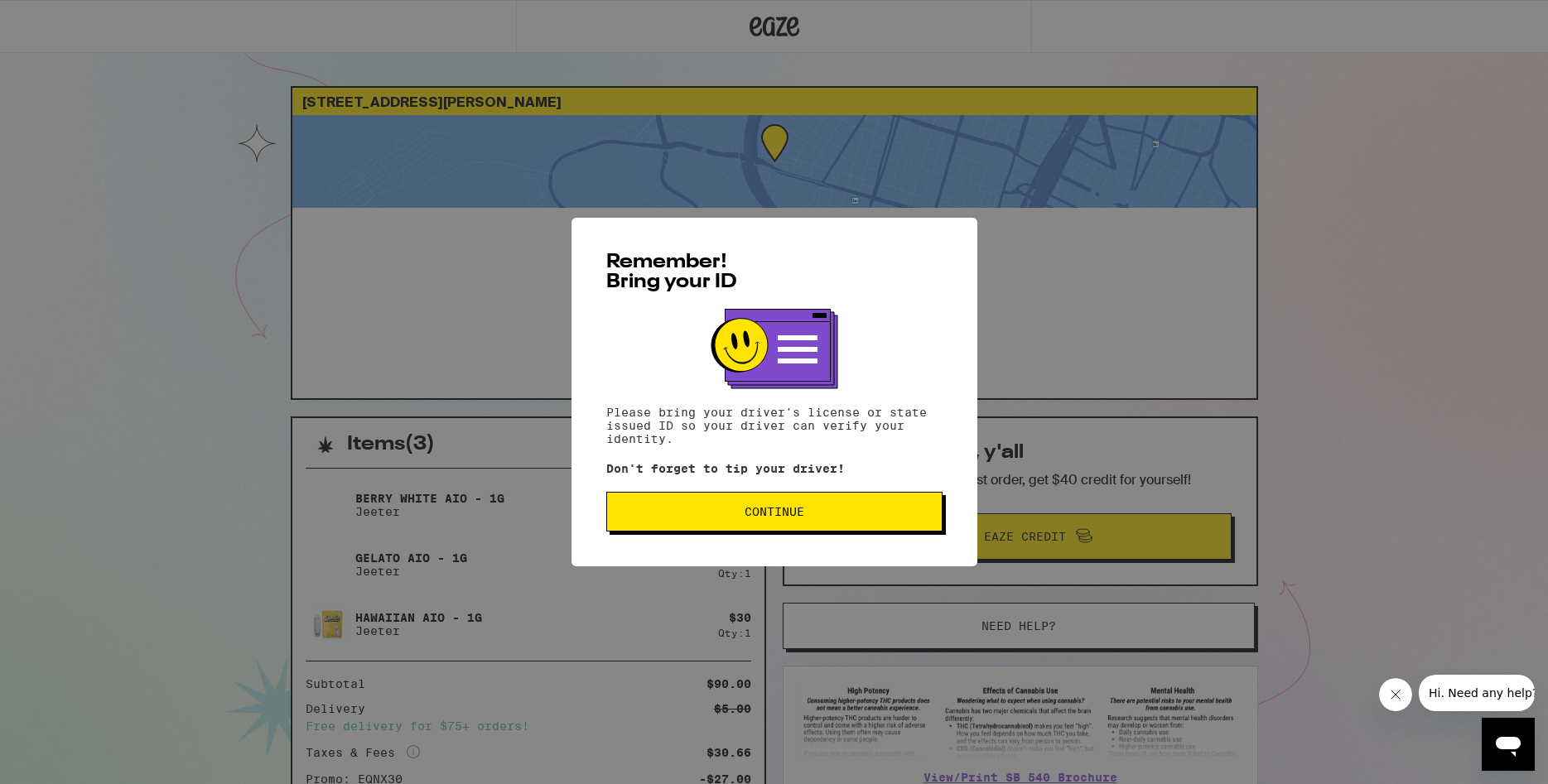
click at [737, 525] on button "Continue" at bounding box center [774, 512] width 336 height 40
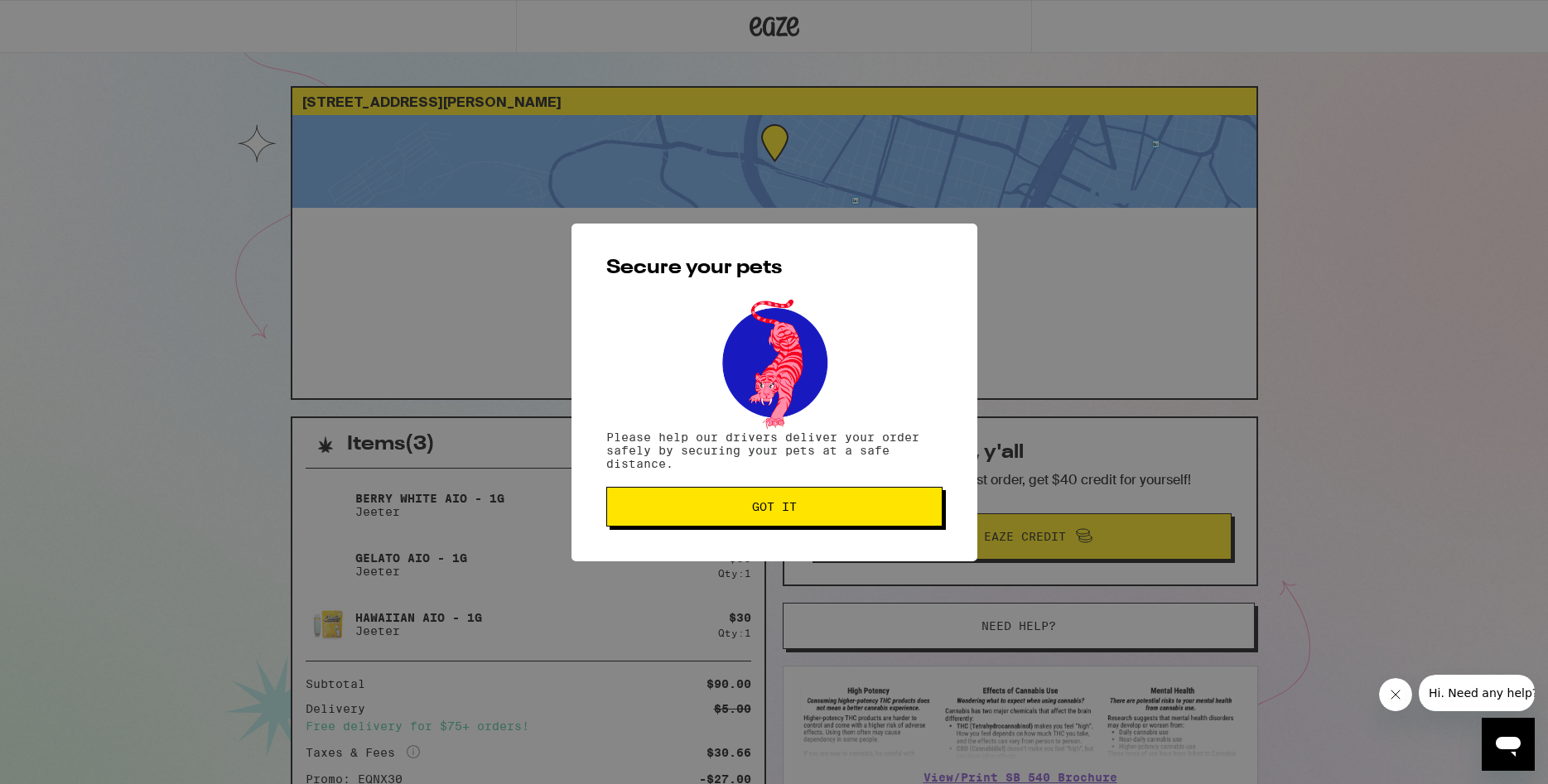
drag, startPoint x: 742, startPoint y: 514, endPoint x: 741, endPoint y: 522, distance: 8.1
click at [741, 522] on button "Got it" at bounding box center [774, 507] width 336 height 40
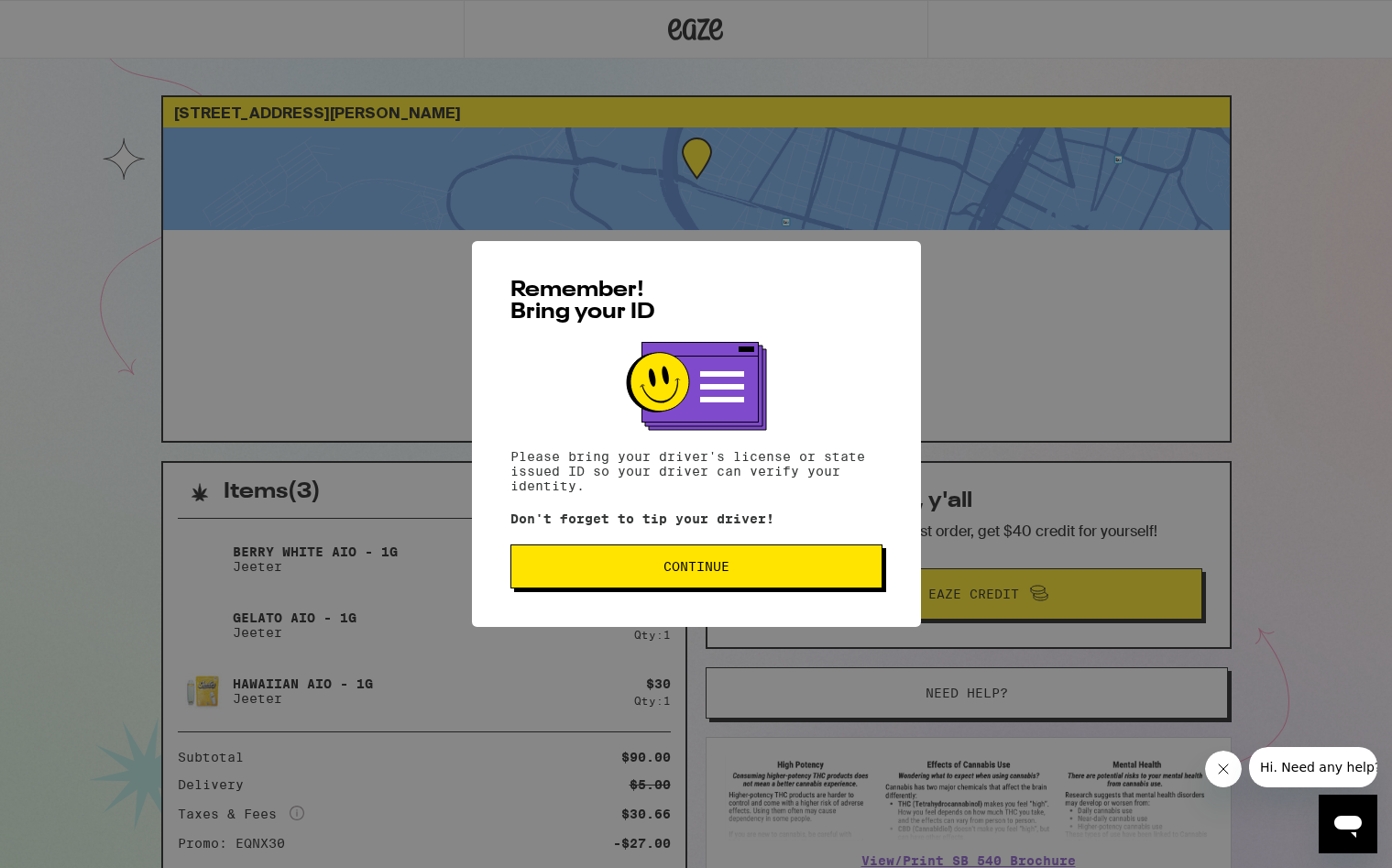
click at [597, 571] on span "Continue" at bounding box center [696, 566] width 341 height 13
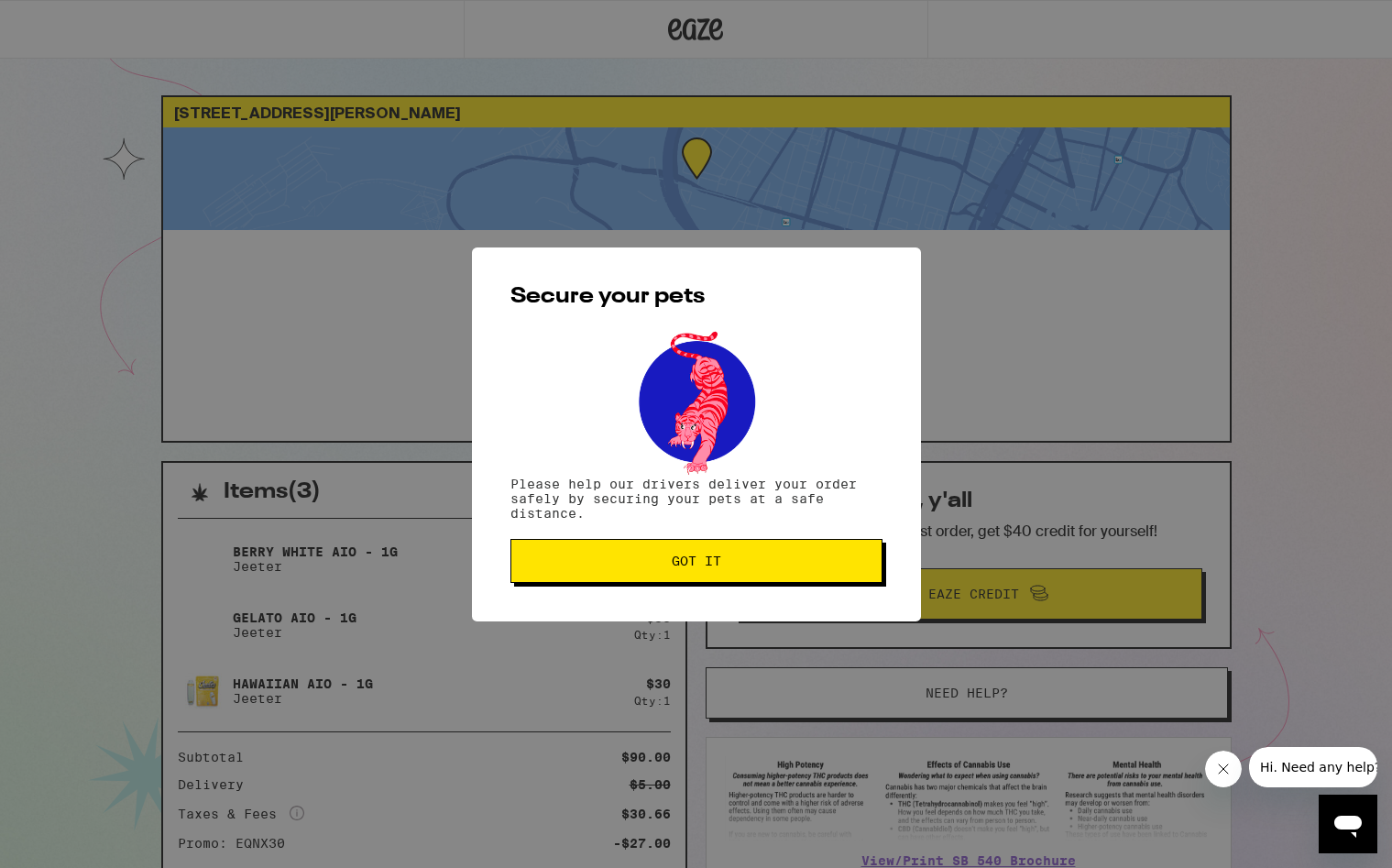
click at [715, 579] on button "Got it" at bounding box center [697, 561] width 372 height 44
